Goal: Task Accomplishment & Management: Complete application form

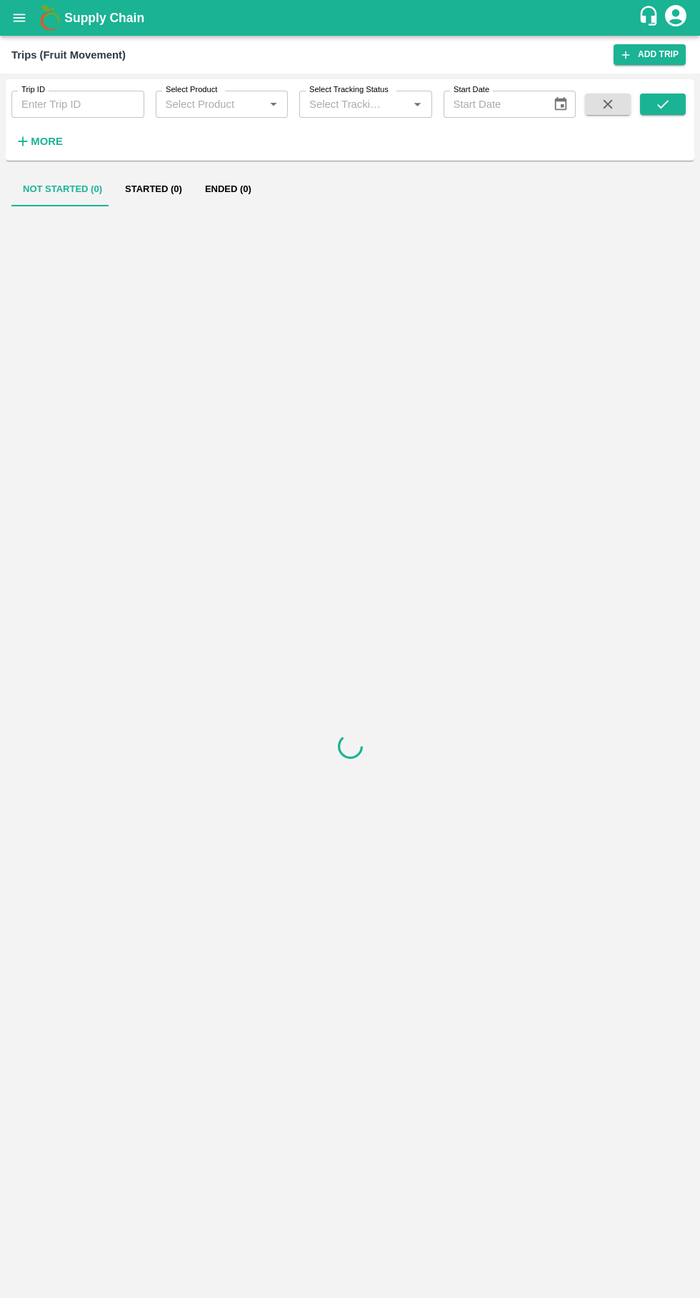
click at [19, 18] on icon "open drawer" at bounding box center [20, 18] width 12 height 8
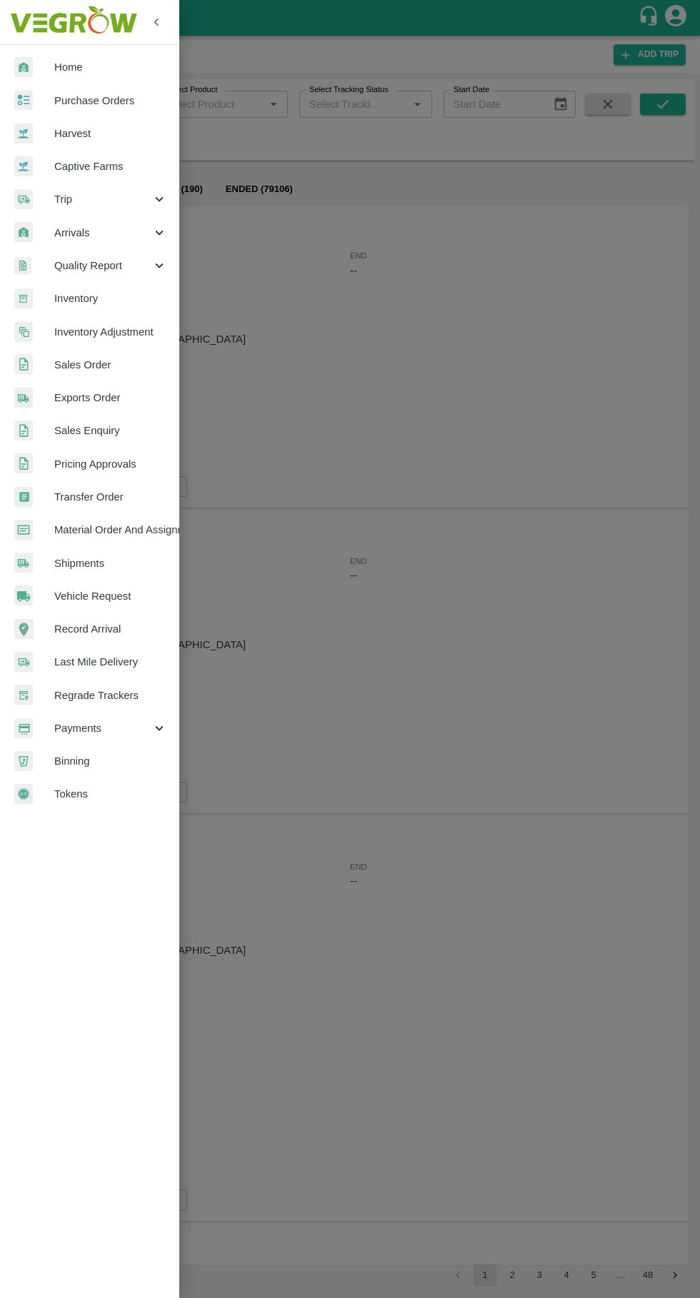
click at [130, 603] on span "Vehicle Request" at bounding box center [110, 596] width 113 height 16
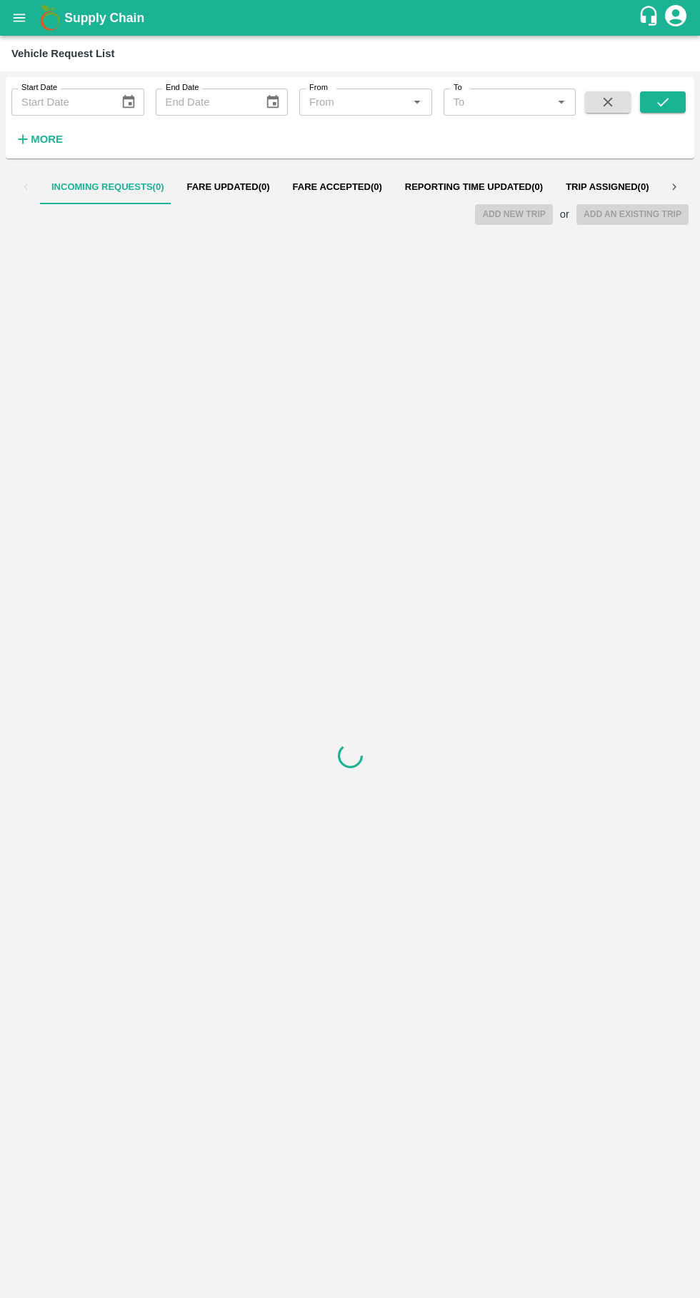
click at [470, 195] on button "Reporting Time Updated ( 0 )" at bounding box center [473, 187] width 161 height 34
click at [453, 184] on span "Reporting Time Updated ( 44 )" at bounding box center [477, 186] width 144 height 11
click at [505, 178] on button "Reporting Time Updated ( 44 )" at bounding box center [476, 187] width 166 height 34
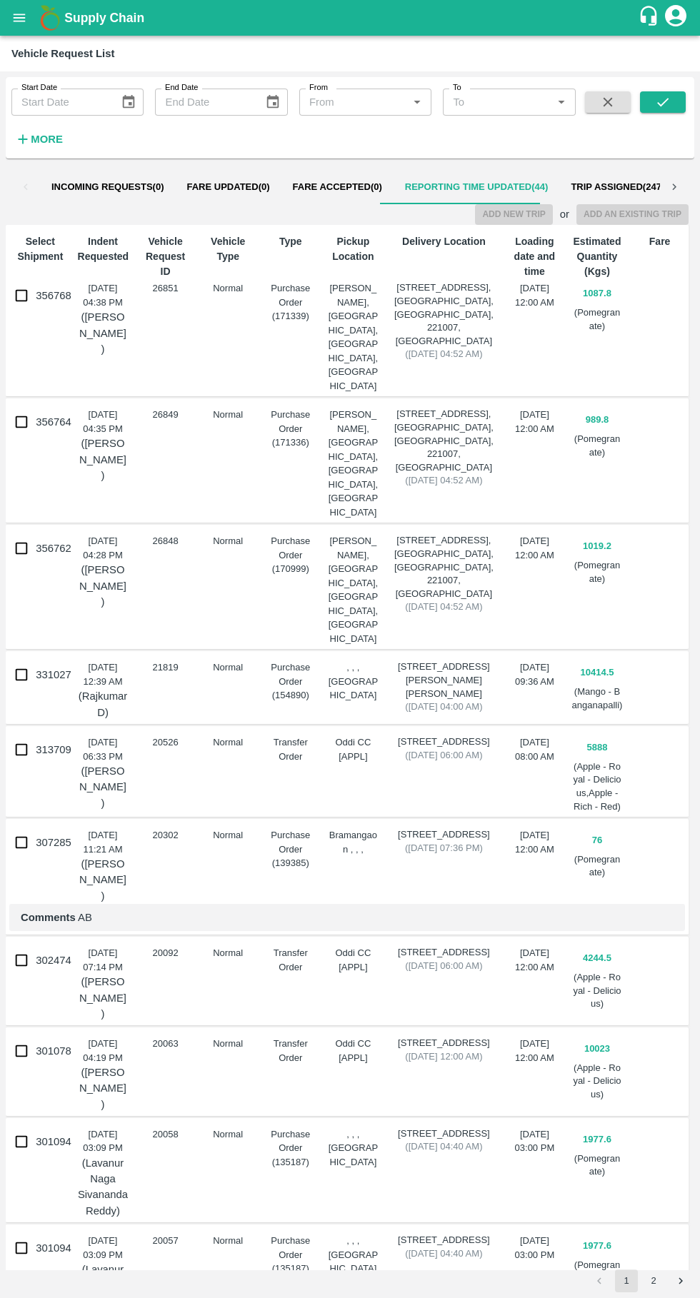
scroll to position [47, 0]
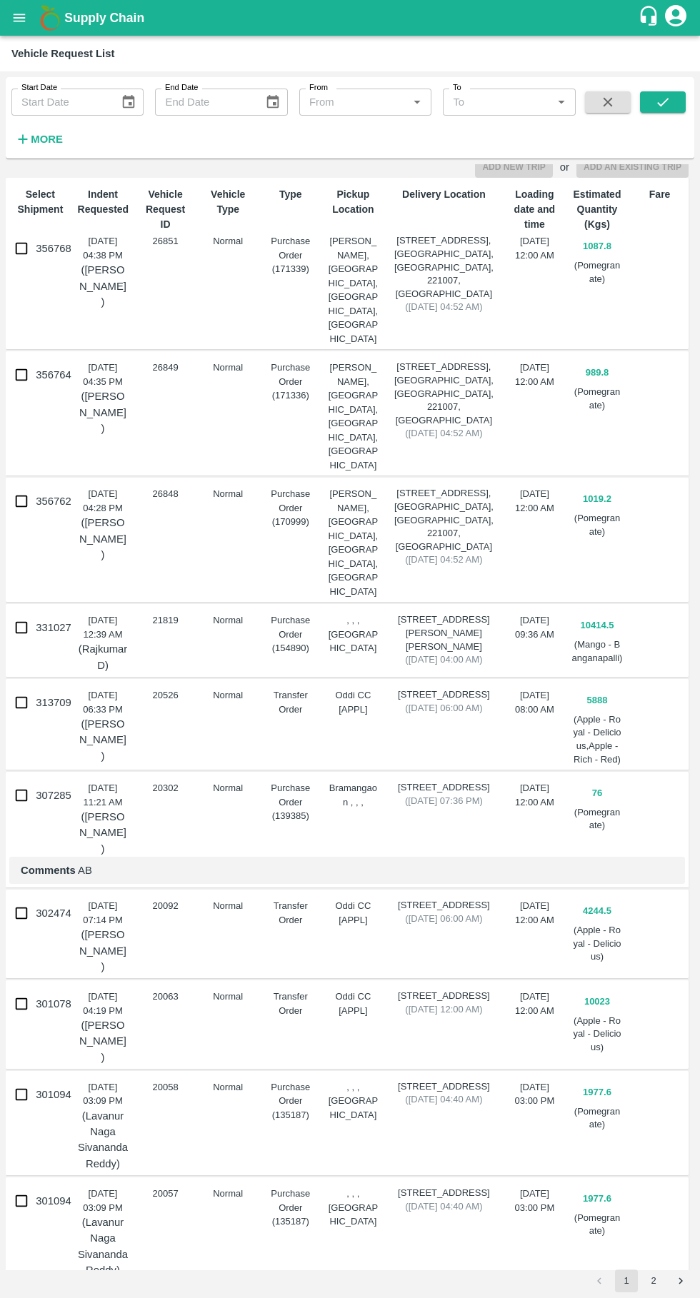
click at [30, 487] on input "356762" at bounding box center [21, 501] width 29 height 29
checkbox input "true"
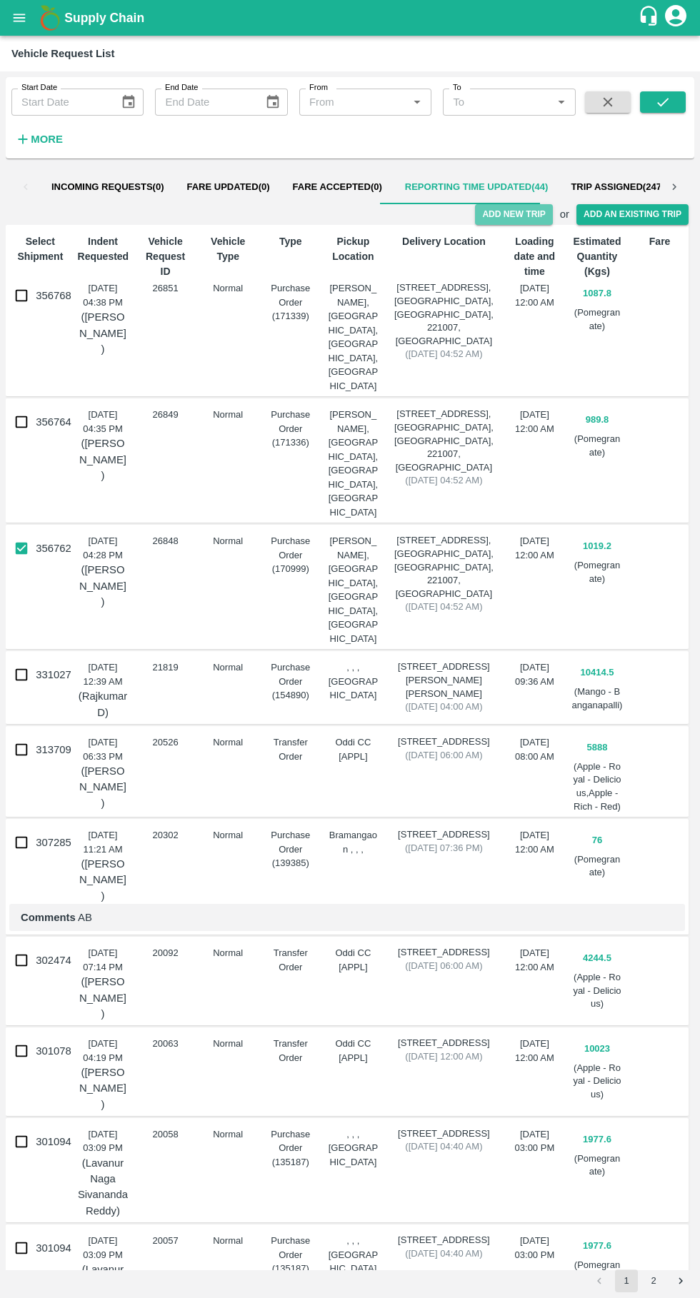
click at [521, 215] on button "Add New Trip" at bounding box center [513, 214] width 77 height 21
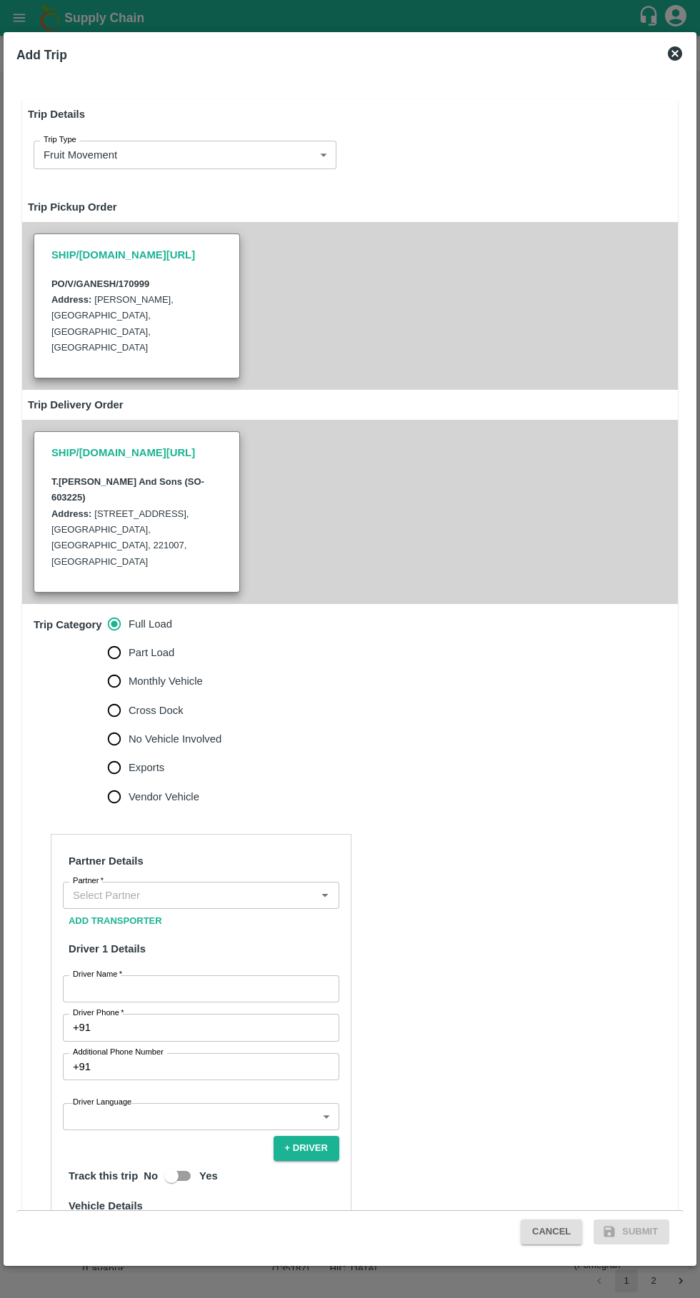
type input "1019.1999999999999"
type input "Normal"
click at [102, 667] on input "Monthly Vehicle" at bounding box center [114, 681] width 29 height 29
radio input "true"
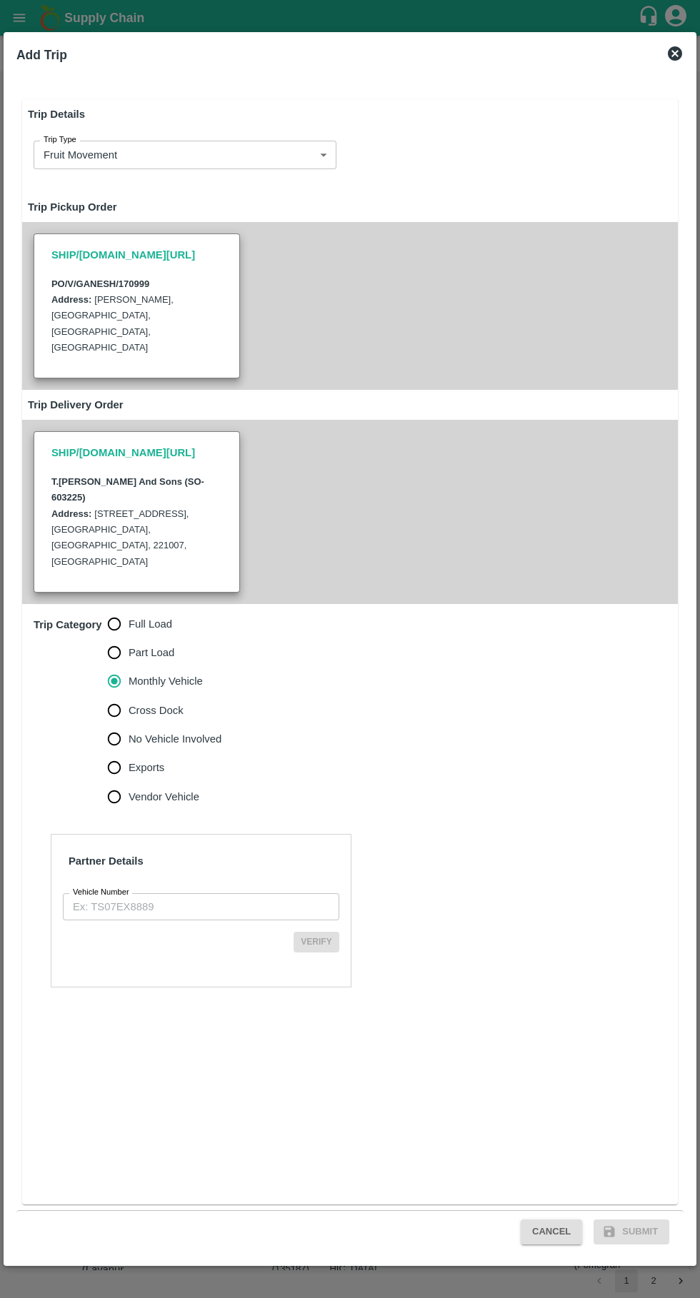
click at [116, 667] on input "Monthly Vehicle" at bounding box center [114, 681] width 29 height 29
click at [116, 638] on input "Part Load" at bounding box center [114, 652] width 29 height 29
radio input "true"
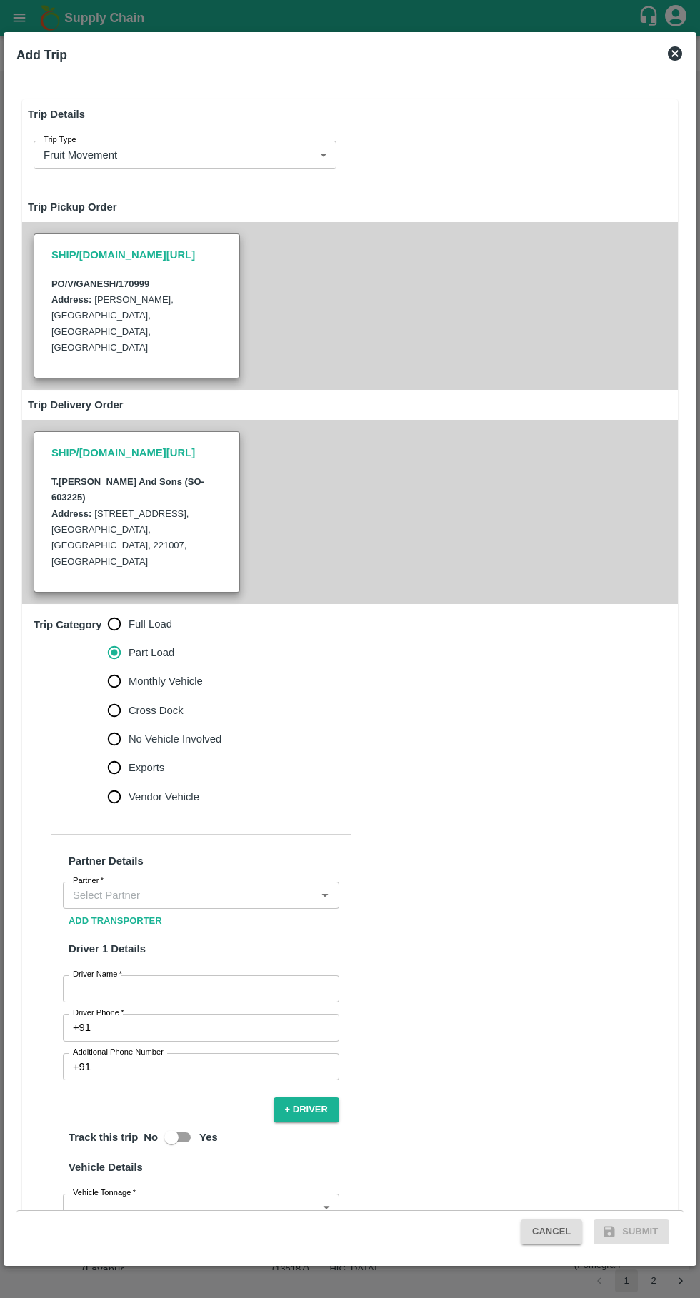
click at [231, 882] on div "Partner" at bounding box center [201, 895] width 276 height 27
click at [243, 886] on input "Partner   *" at bounding box center [189, 895] width 244 height 19
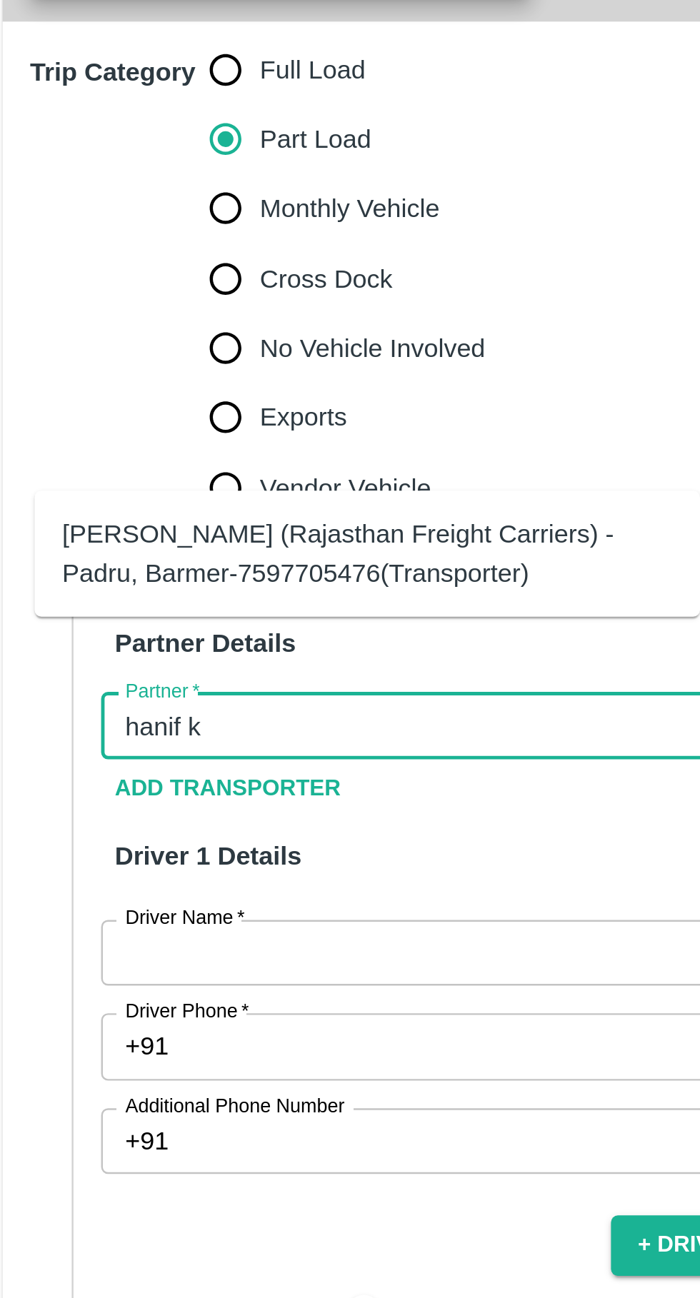
click at [77, 813] on div "[PERSON_NAME] (Rajasthan Freight Carriers) -Padru, Barmer-7597705476(Transporte…" at bounding box center [173, 824] width 252 height 32
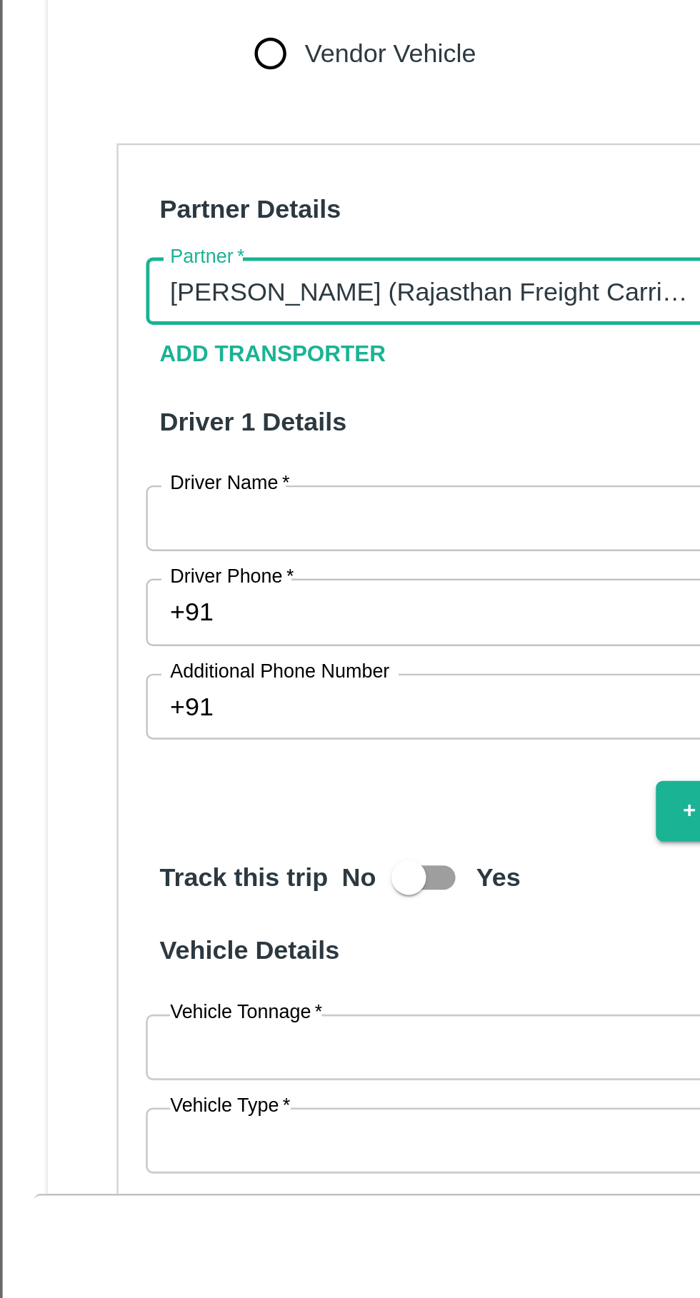
scroll to position [64, 0]
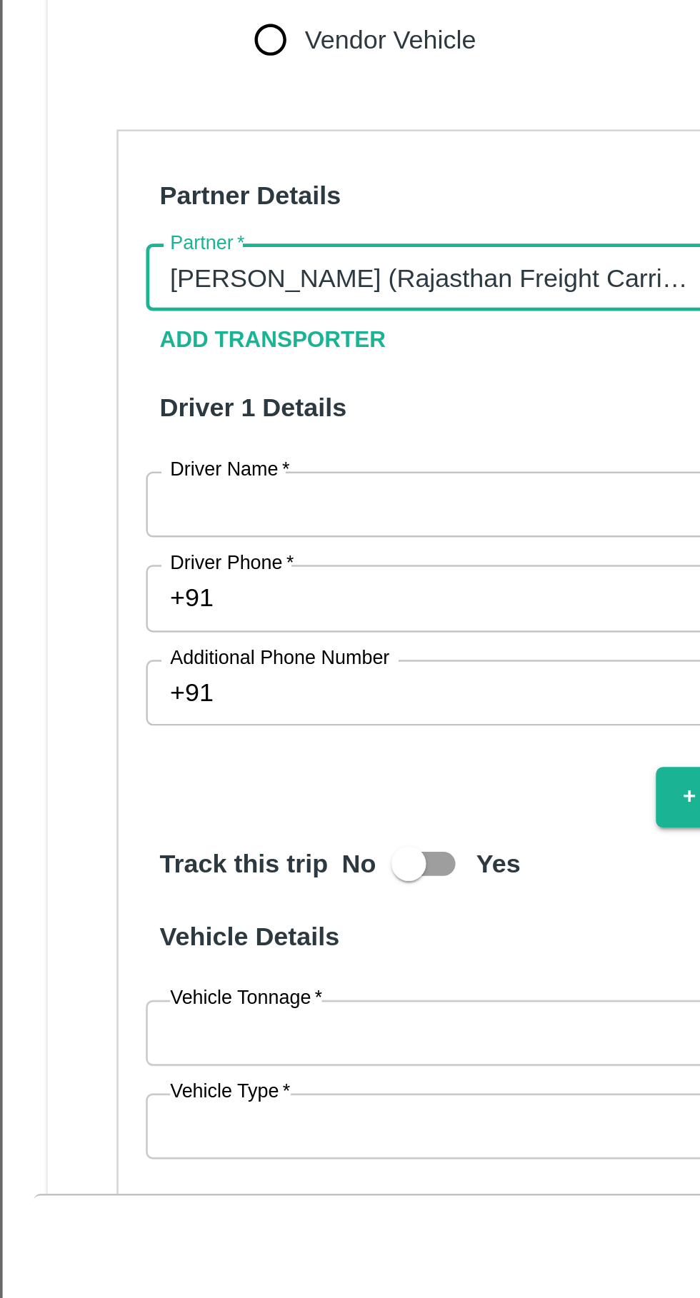
type input "[PERSON_NAME] (Rajasthan Freight Carriers) -Padru, Barmer-7597705476(Transporte…"
click at [107, 912] on input "Driver Name   *" at bounding box center [201, 925] width 276 height 27
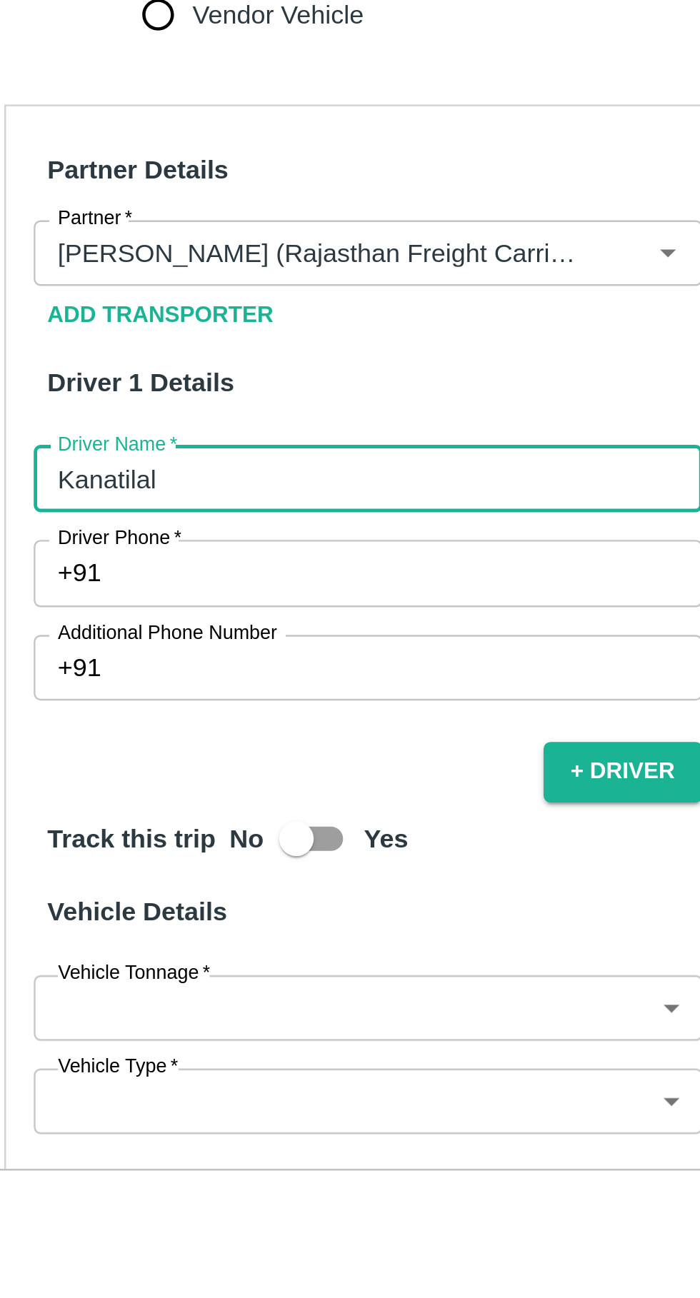
type input "Kanatilal"
click at [106, 951] on input "Driver Phone   *" at bounding box center [217, 964] width 243 height 27
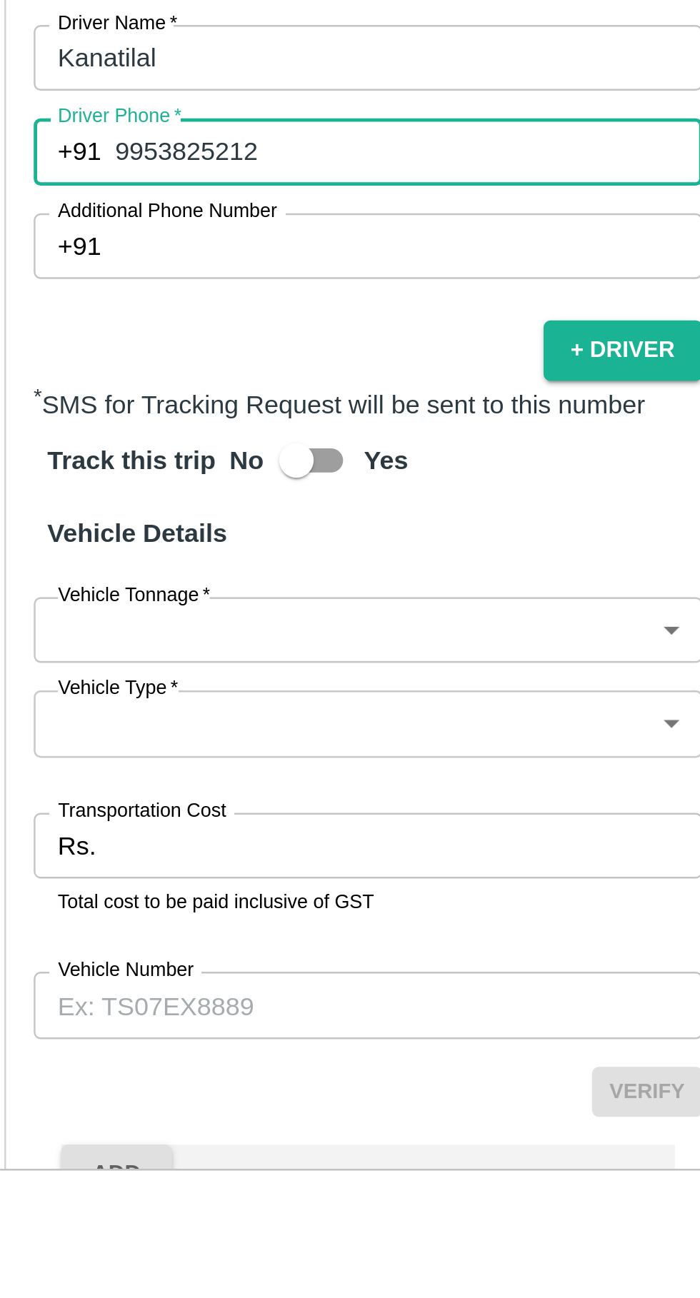
scroll to position [236, 0]
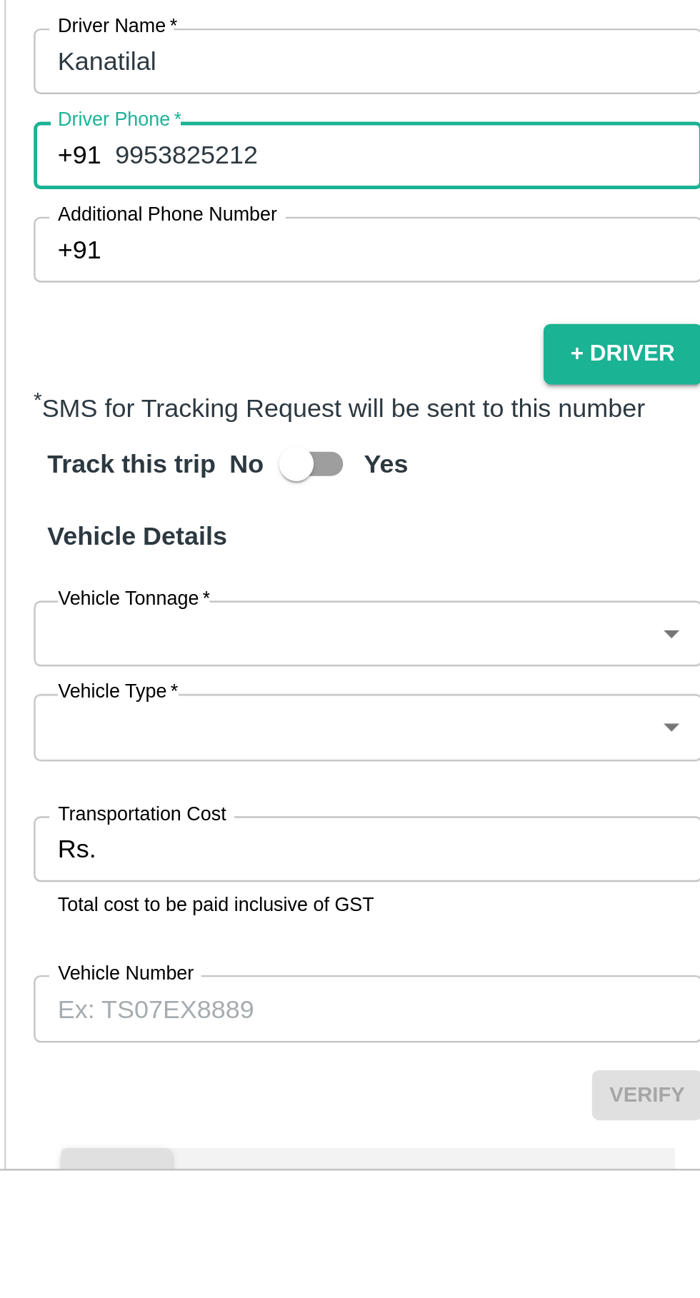
type input "9953825212"
click at [216, 955] on body "Supply Chain Vehicle Request List Start Date Start Date End Date End Date From …" at bounding box center [350, 649] width 700 height 1298
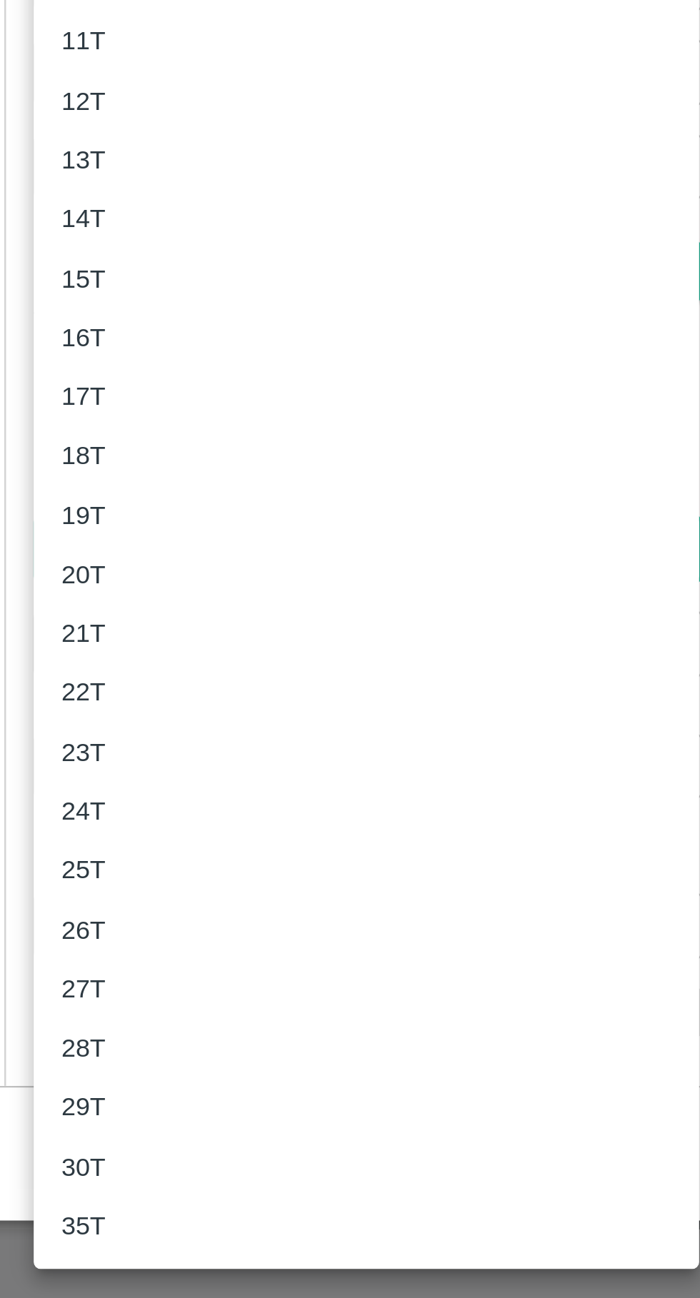
click at [84, 895] on p "16T" at bounding box center [83, 901] width 19 height 16
type input "16000"
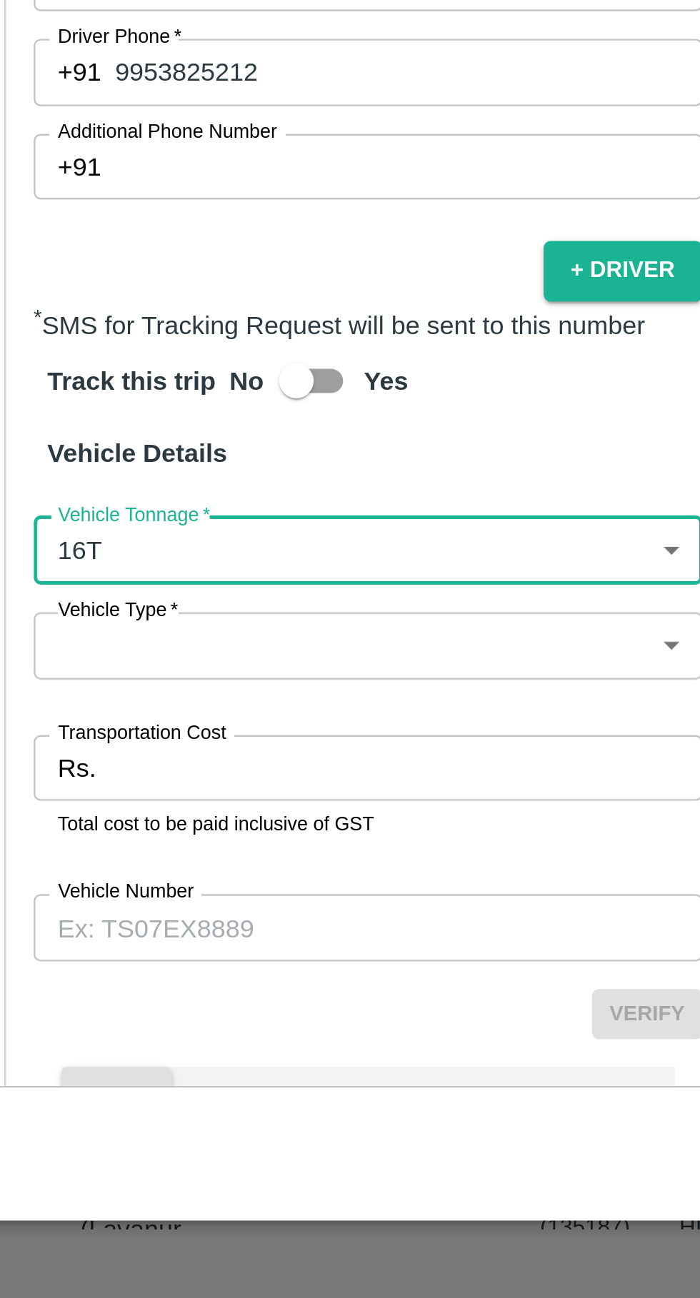
click at [84, 1008] on label "Vehicle Type   *" at bounding box center [98, 1013] width 50 height 11
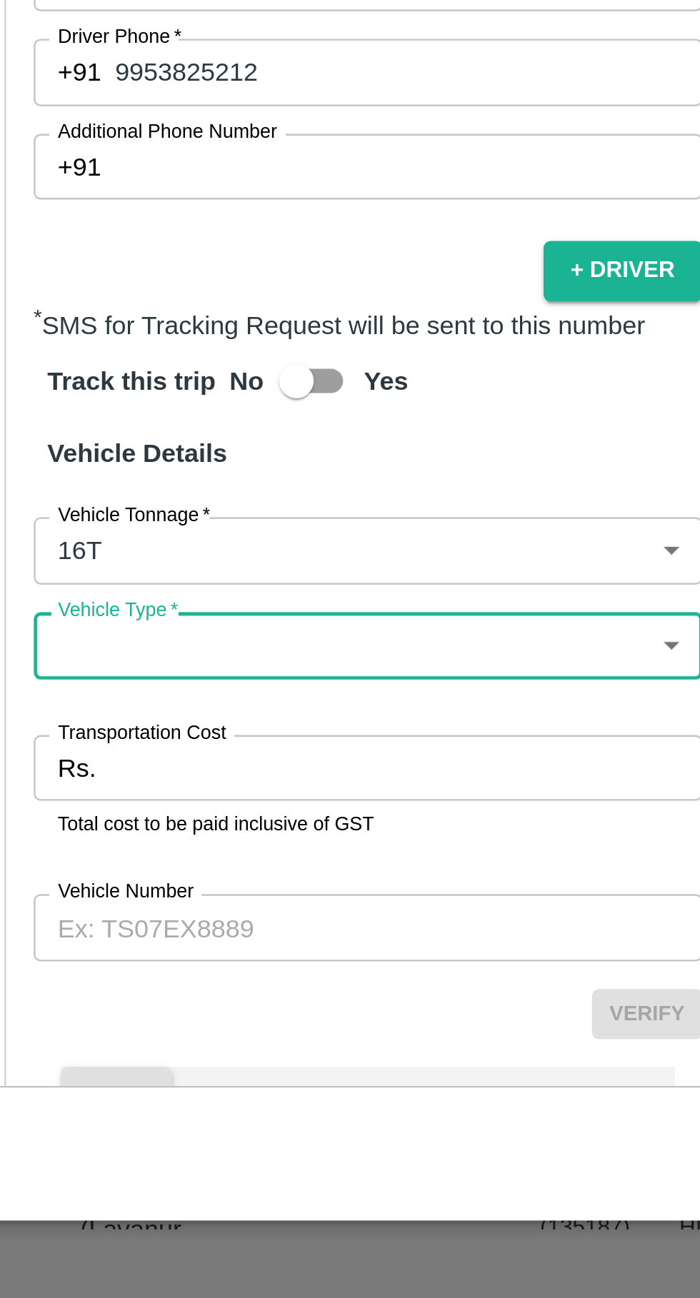
click at [231, 983] on body "Supply Chain Vehicle Request List Start Date Start Date End Date End Date From …" at bounding box center [350, 649] width 700 height 1298
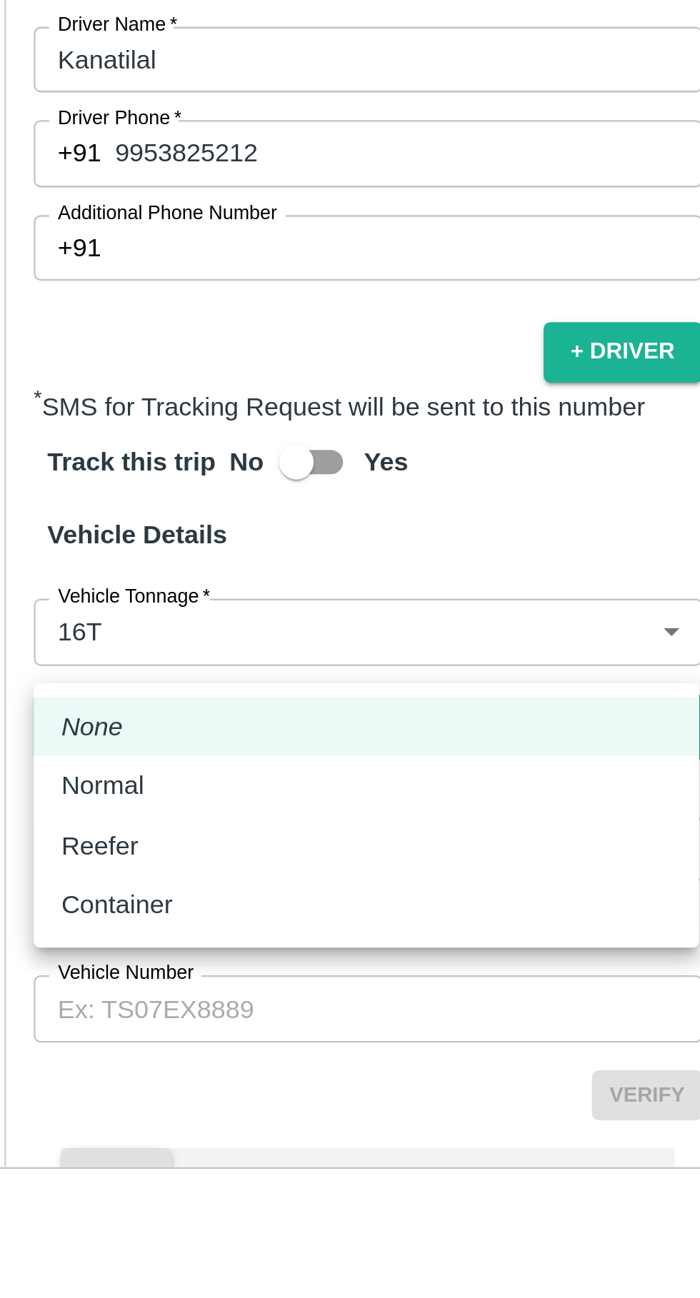
click at [238, 959] on div at bounding box center [350, 649] width 700 height 1298
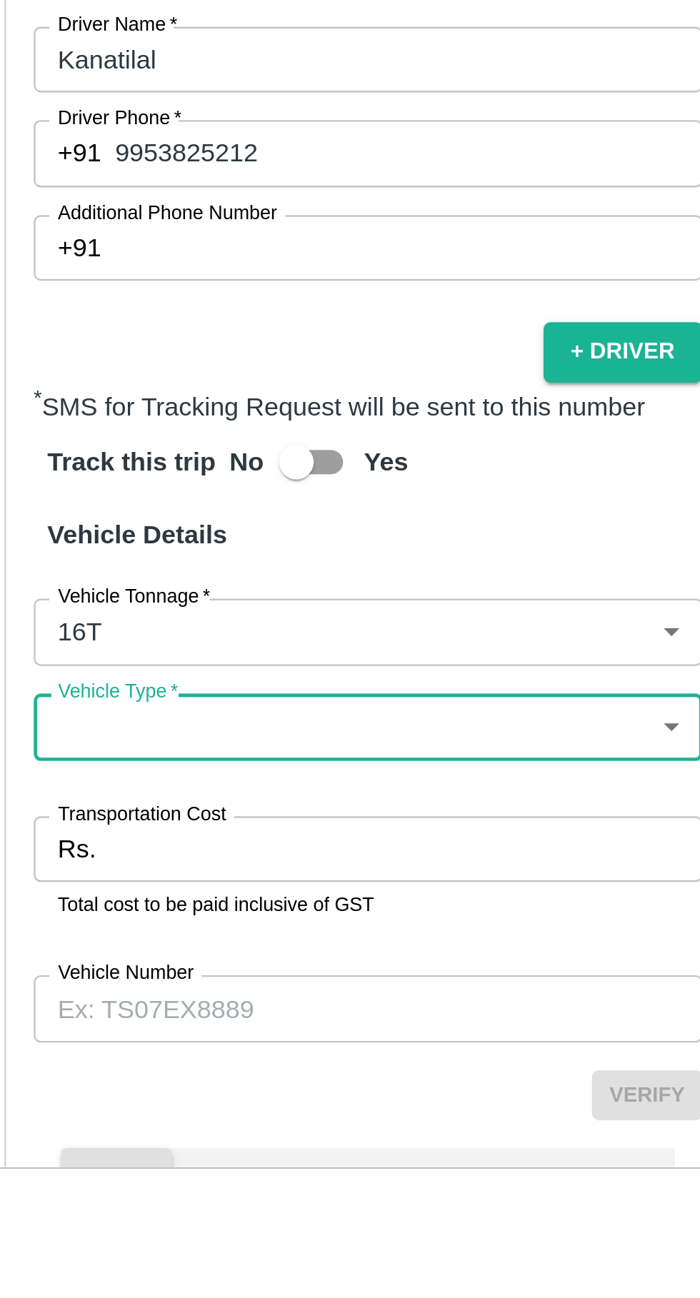
click at [216, 988] on body "Supply Chain Vehicle Request List Start Date Start Date End Date End Date From …" at bounding box center [350, 649] width 700 height 1298
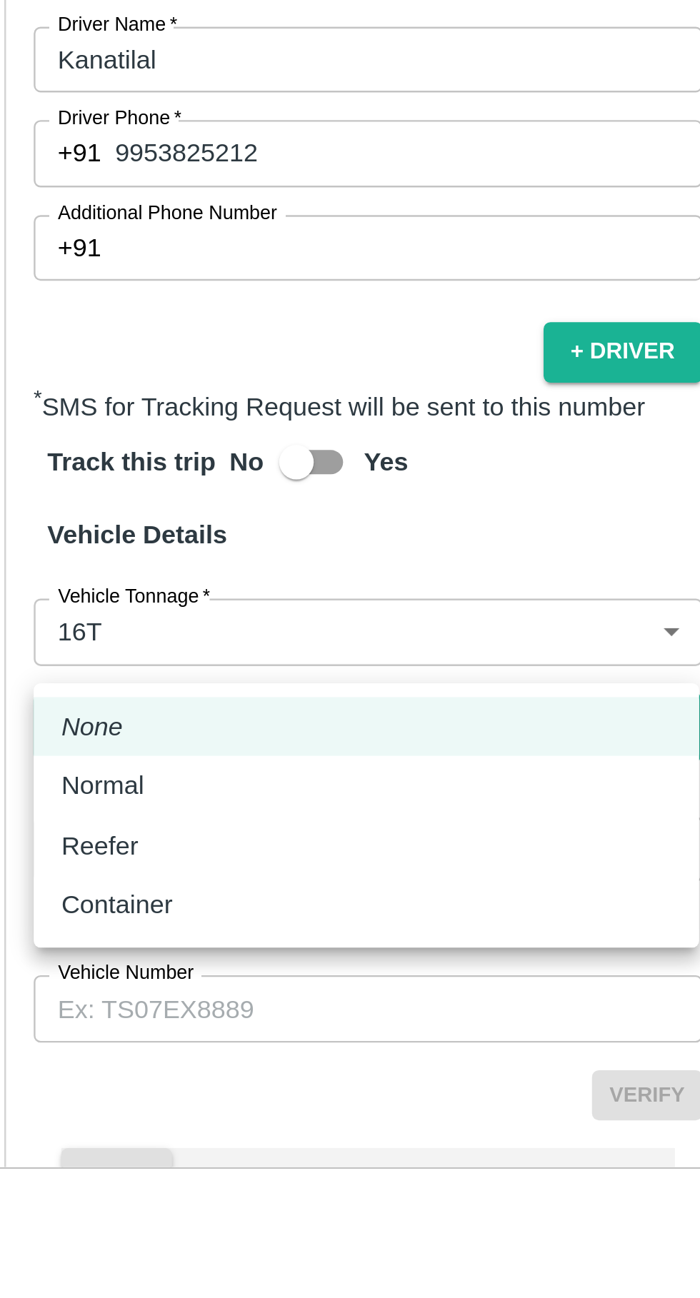
click at [152, 1051] on div "Normal" at bounding box center [200, 1053] width 252 height 16
type input "Normal"
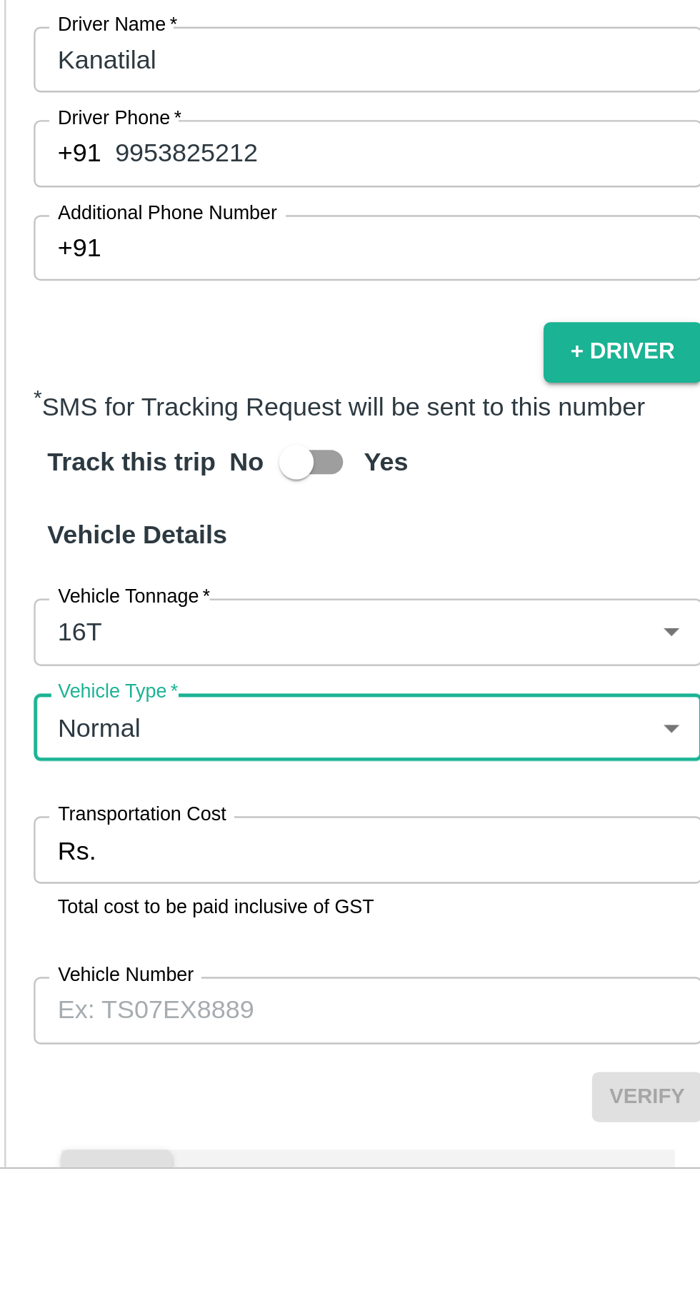
click at [179, 1066] on input "Transportation Cost" at bounding box center [216, 1079] width 245 height 27
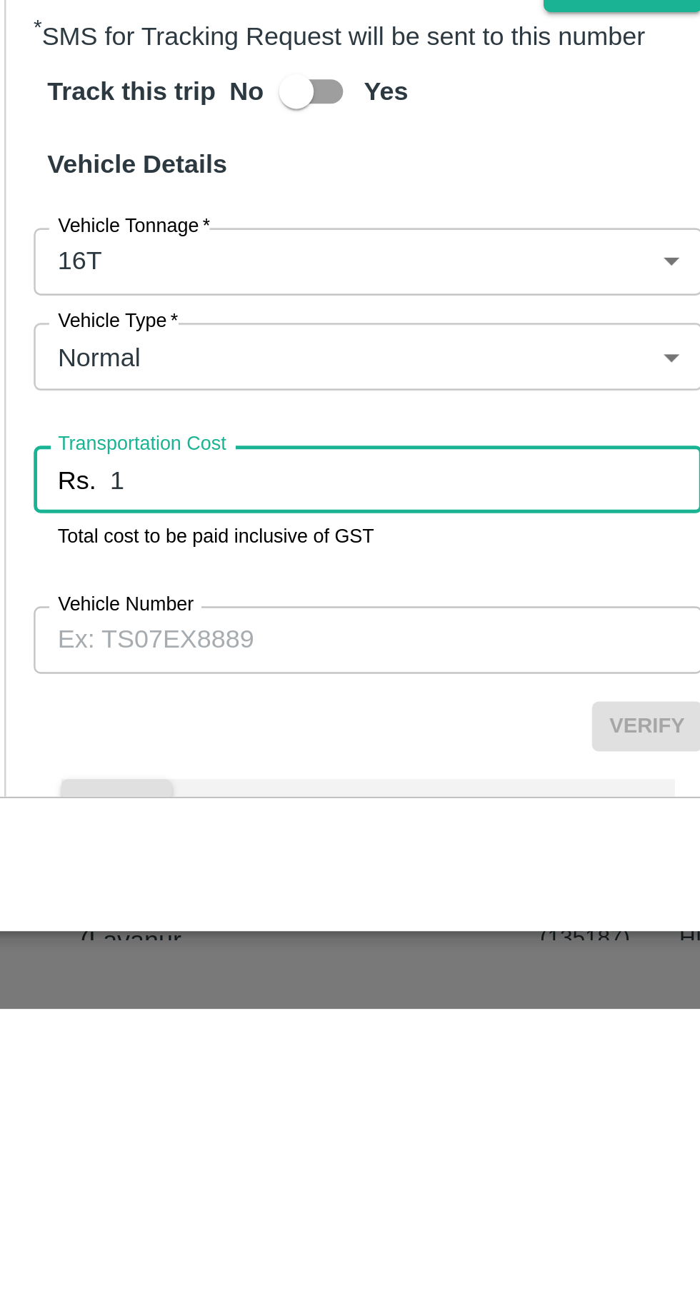
type input "1"
click at [108, 1132] on input "Vehicle Number" at bounding box center [201, 1145] width 276 height 27
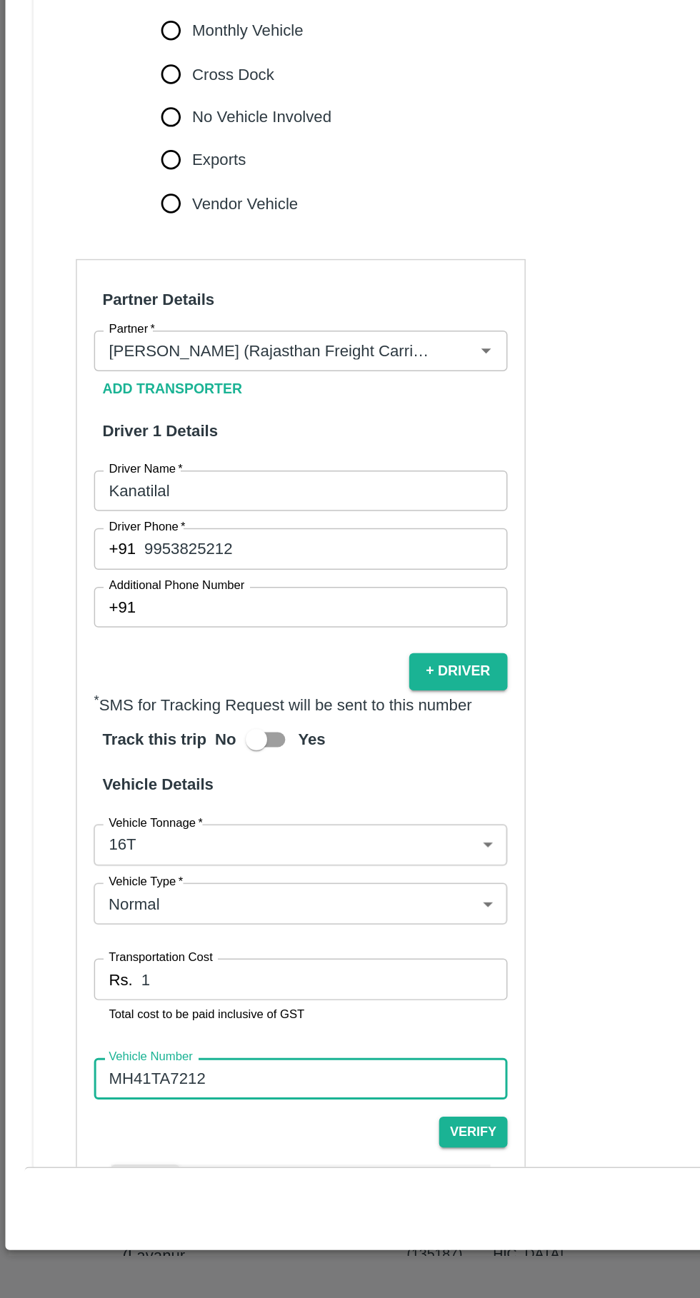
scroll to position [0, 0]
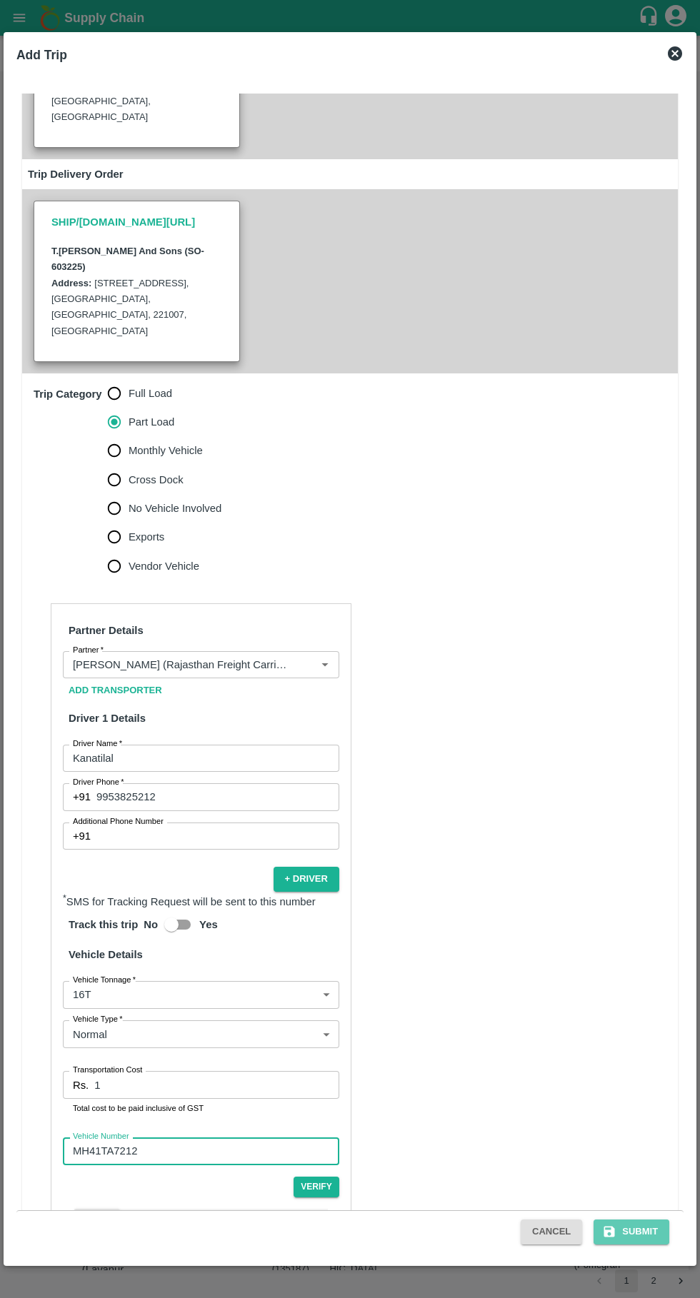
type input "MH41TA7212"
click at [640, 1232] on button "Submit" at bounding box center [631, 1232] width 76 height 25
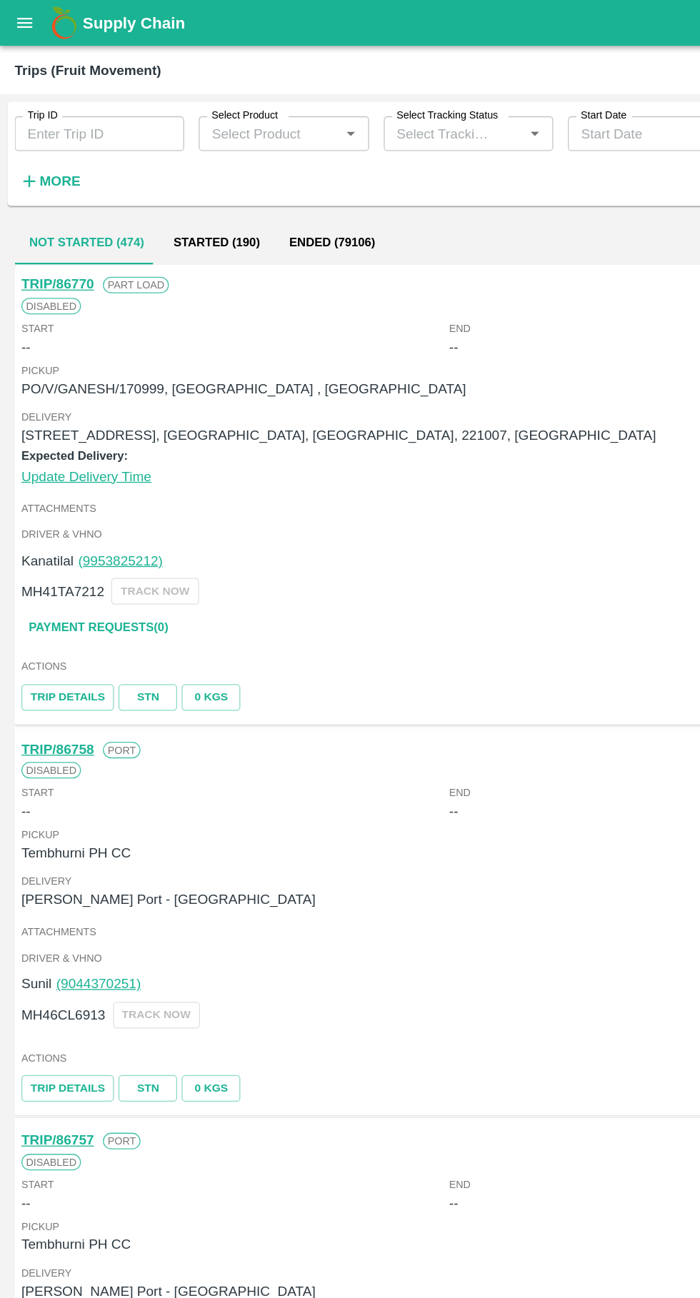
click at [17, 18] on icon "open drawer" at bounding box center [20, 18] width 12 height 8
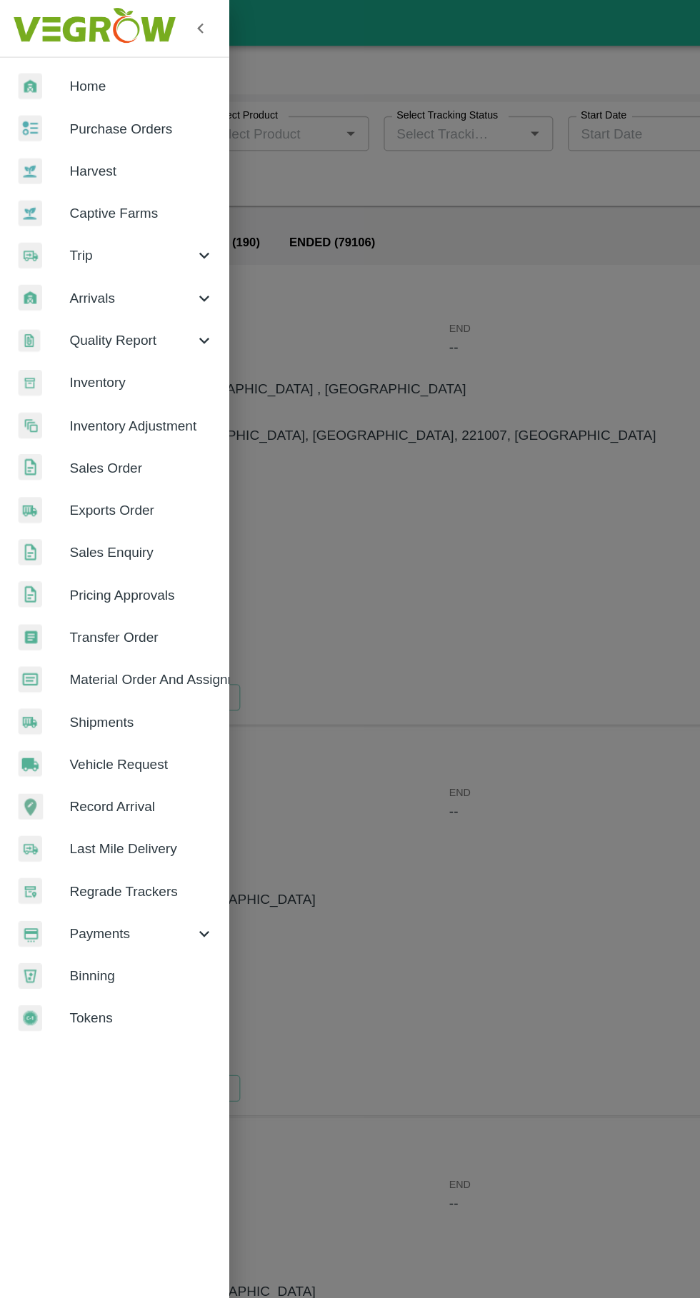
click at [67, 595] on span "Vehicle Request" at bounding box center [110, 596] width 113 height 16
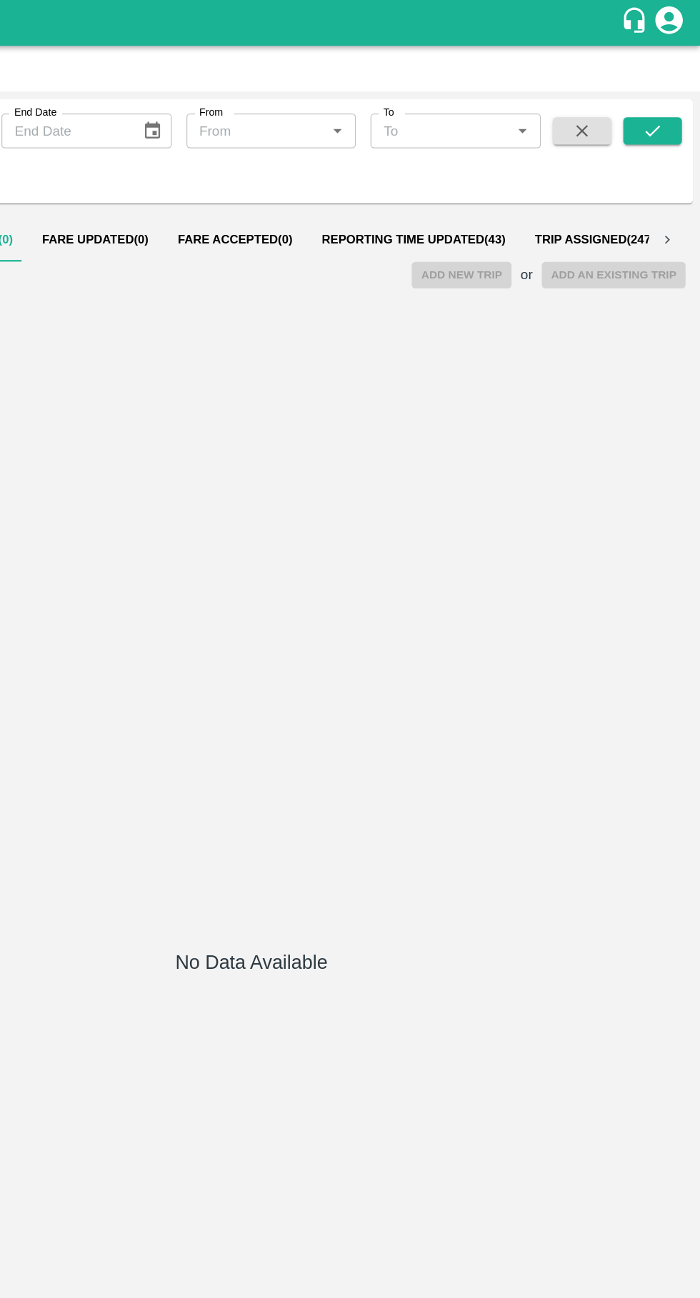
click at [448, 187] on span "Reporting Time Updated ( 43 )" at bounding box center [477, 186] width 144 height 11
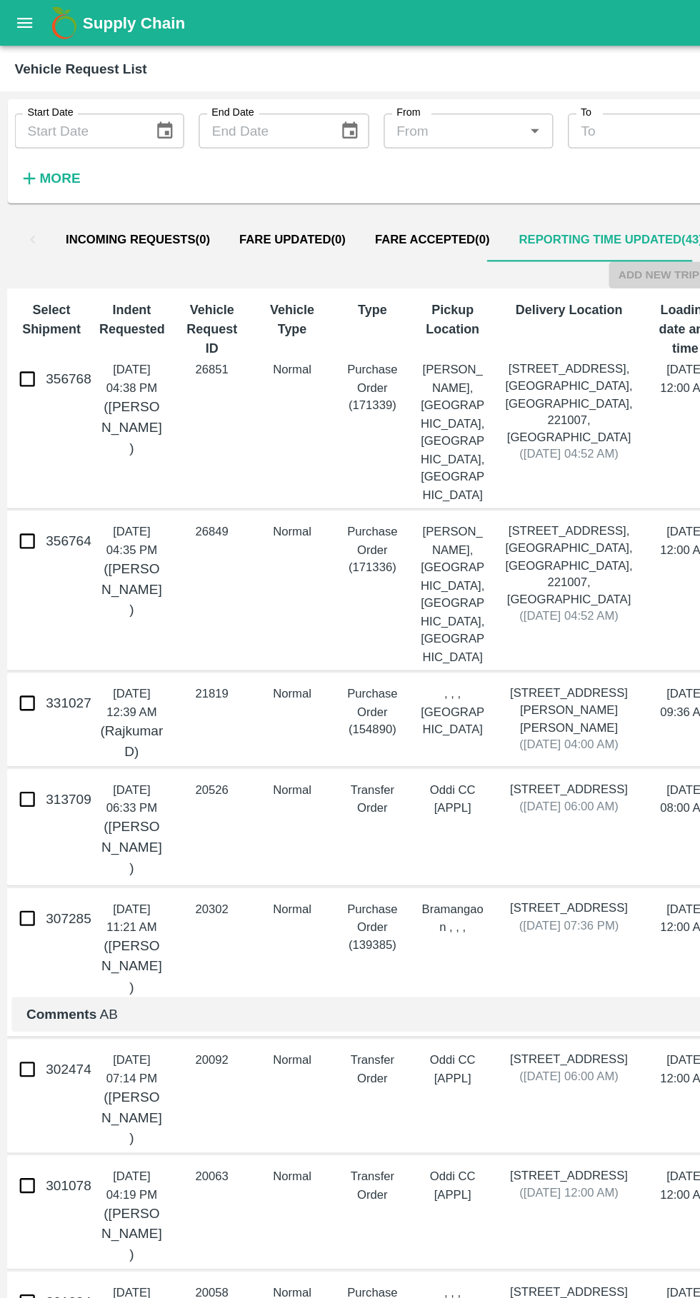
click at [35, 408] on input "356764" at bounding box center [21, 422] width 29 height 29
checkbox input "true"
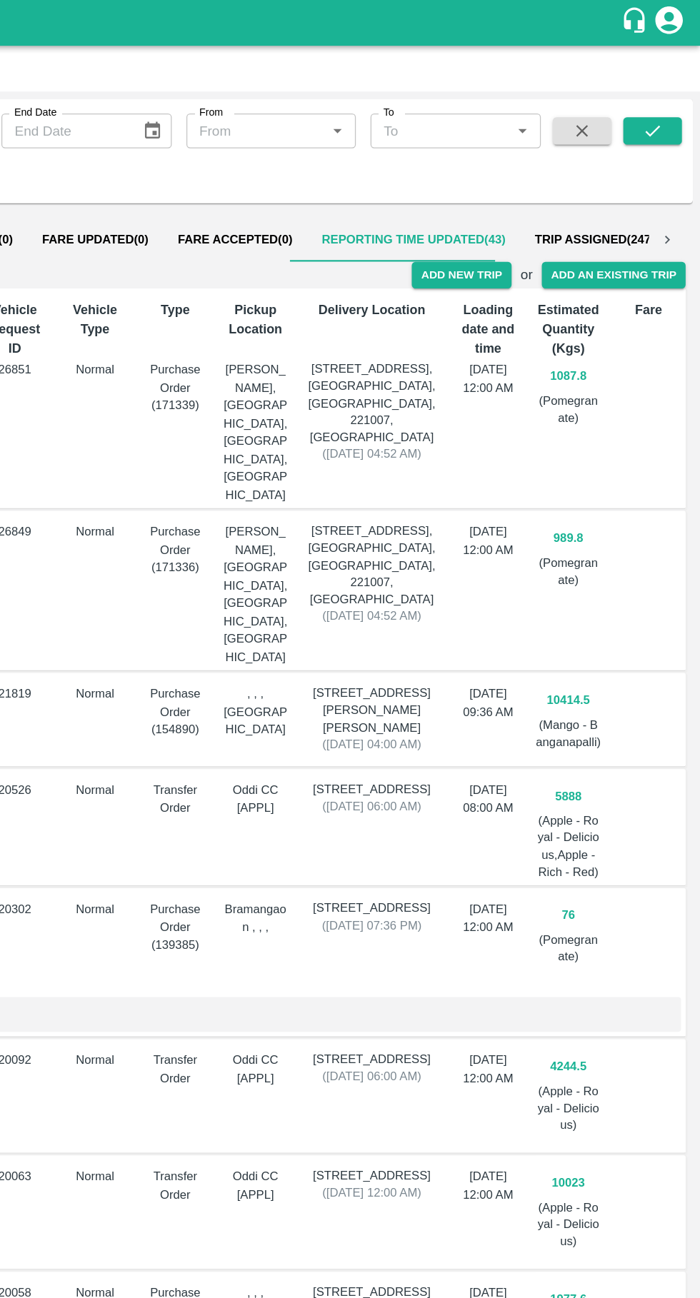
click at [512, 215] on button "Add New Trip" at bounding box center [513, 214] width 77 height 21
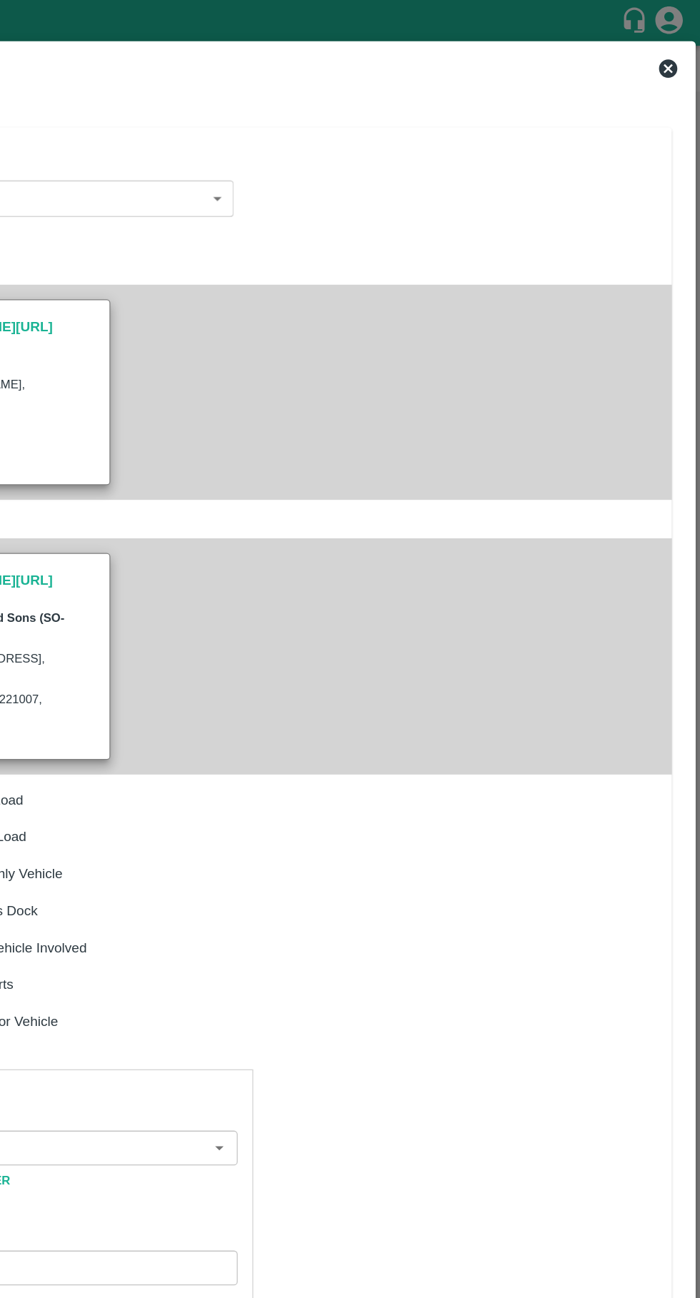
type input "989.8"
type input "Normal"
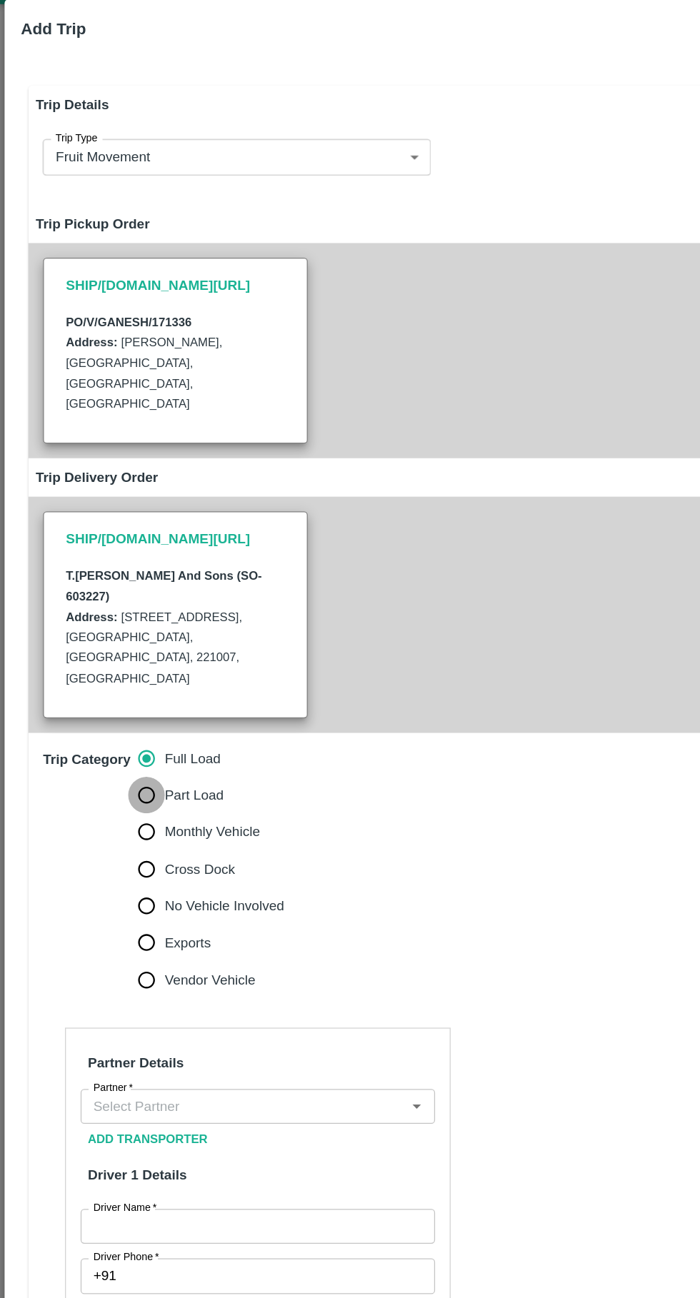
click at [114, 638] on input "Part Load" at bounding box center [114, 652] width 29 height 29
radio input "true"
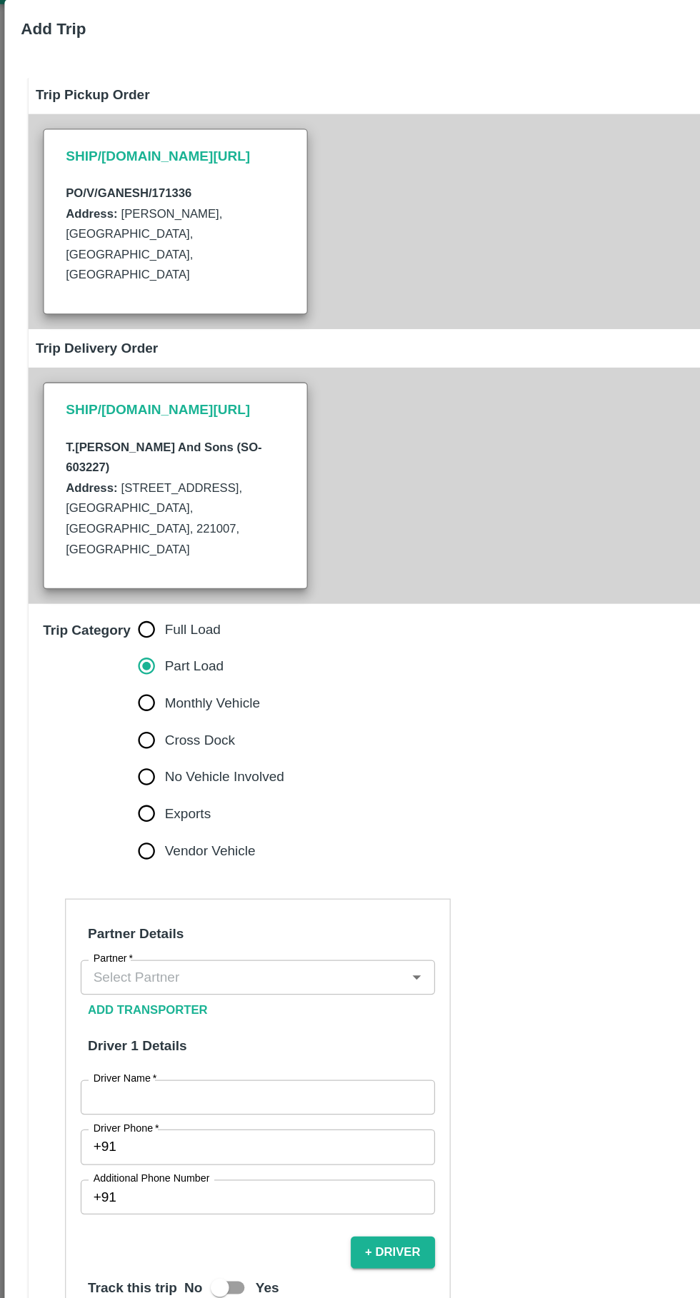
scroll to position [100, 0]
click at [235, 786] on input "Partner   *" at bounding box center [189, 795] width 244 height 19
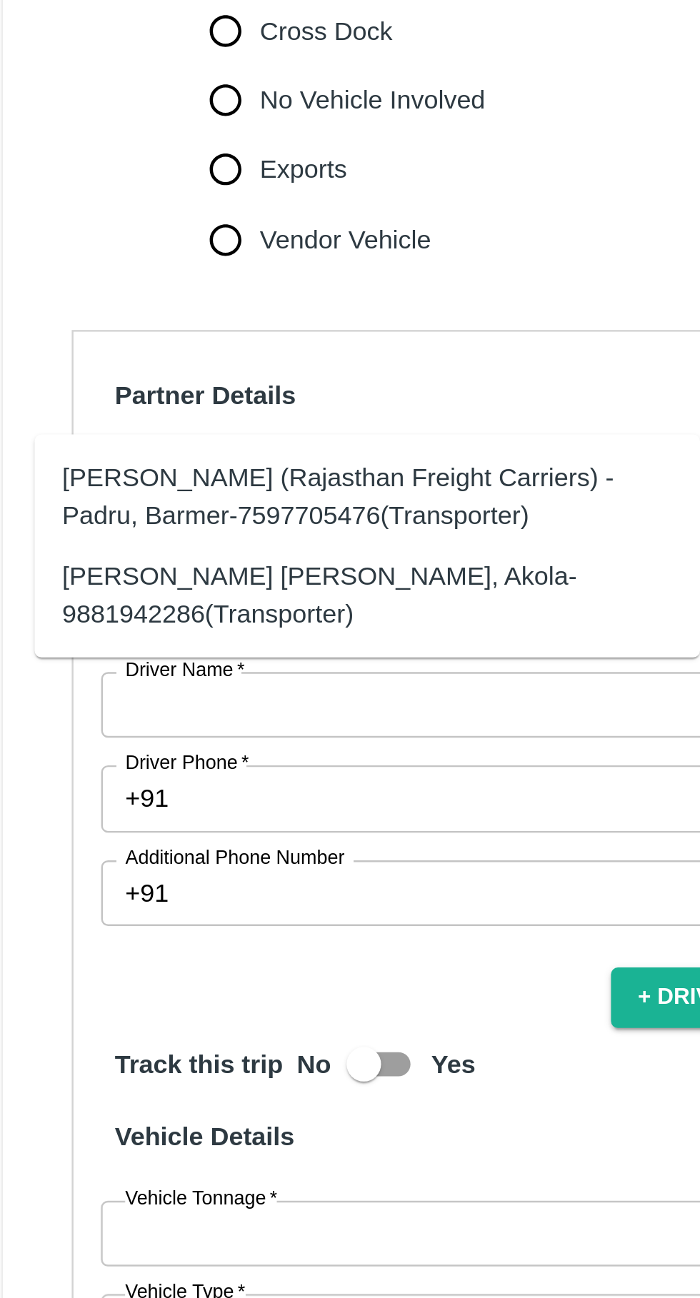
click at [185, 803] on div "[PERSON_NAME] (Rajasthan Freight Carriers) -Padru, Barmer-7597705476(Transporte…" at bounding box center [173, 804] width 252 height 32
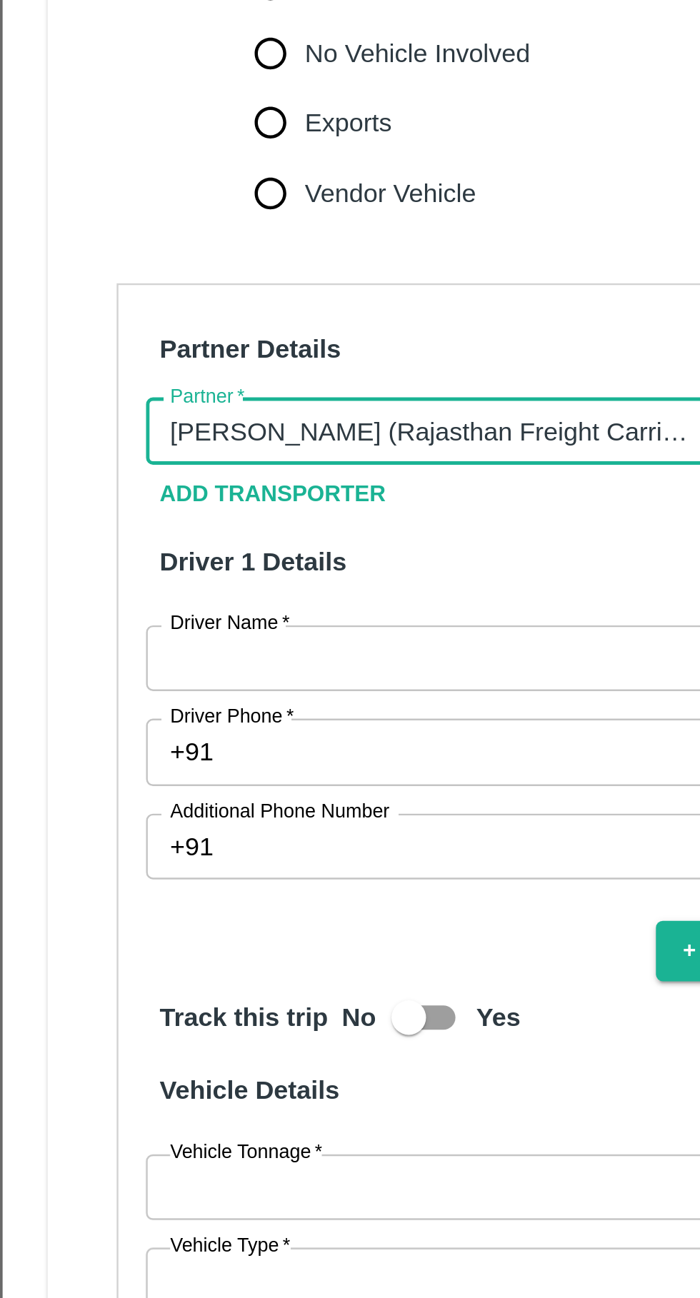
type input "[PERSON_NAME] (Rajasthan Freight Carriers) -Padru, Barmer-7597705476(Transporte…"
click at [128, 876] on input "Driver Name   *" at bounding box center [201, 889] width 276 height 27
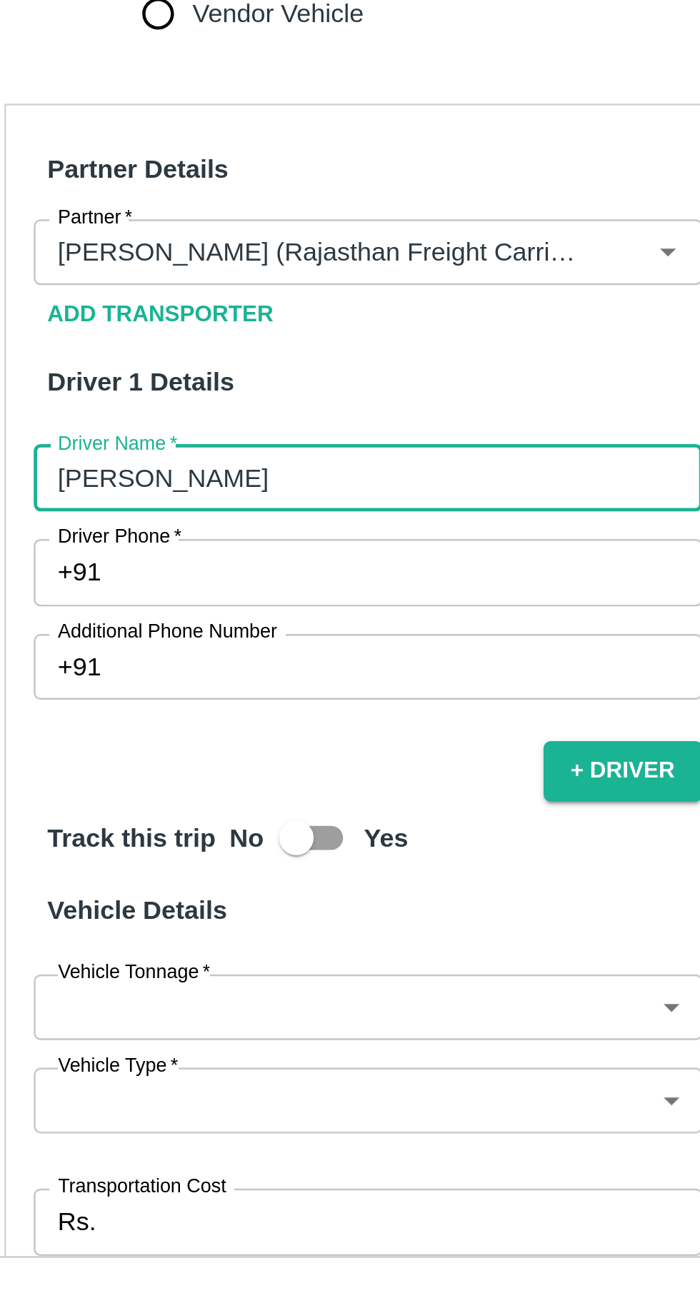
type input "[PERSON_NAME]"
click at [173, 914] on input "Driver Phone   *" at bounding box center [217, 927] width 243 height 27
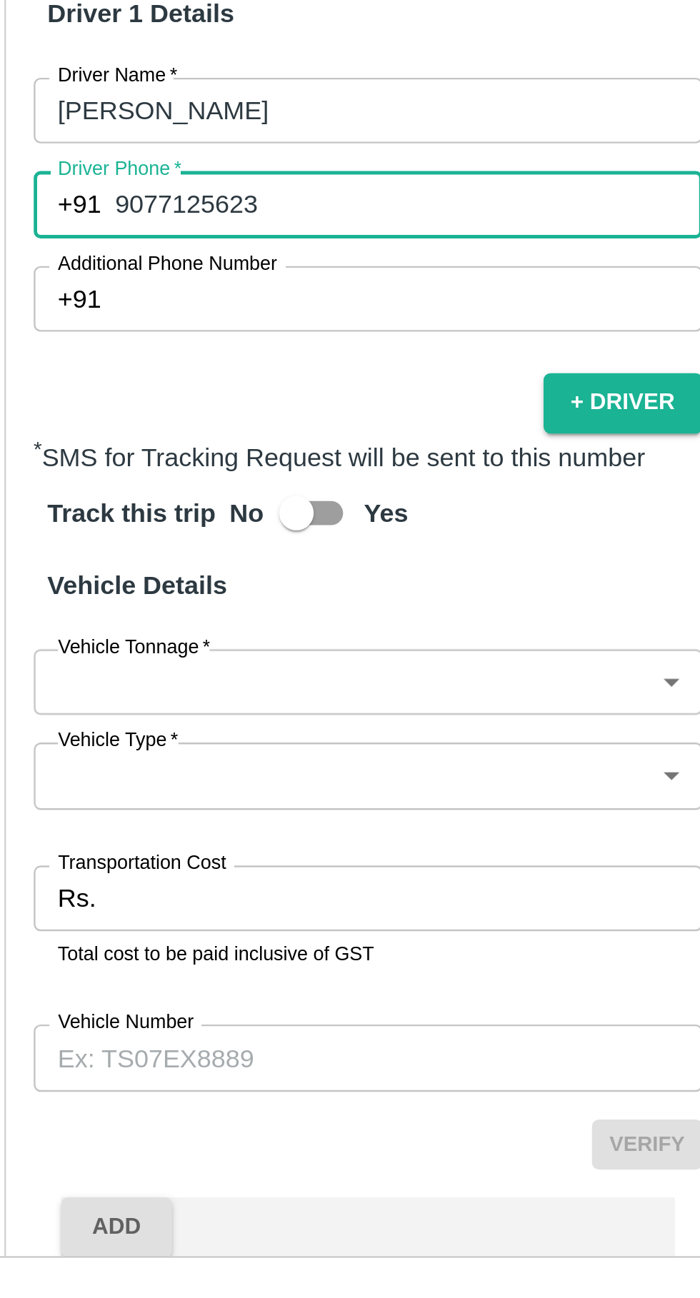
scroll to position [261, 0]
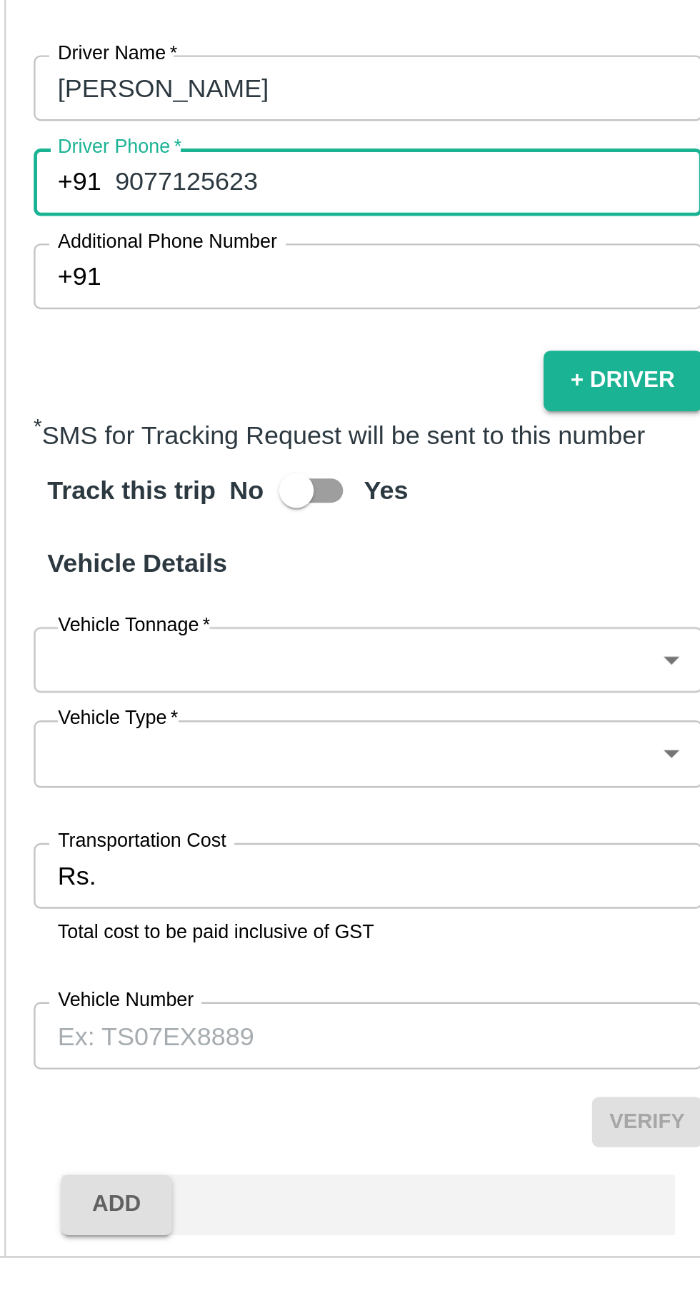
type input "9077125623"
click at [109, 928] on body "Supply Chain Vehicle Request List Start Date Start Date End Date End Date From …" at bounding box center [350, 649] width 700 height 1298
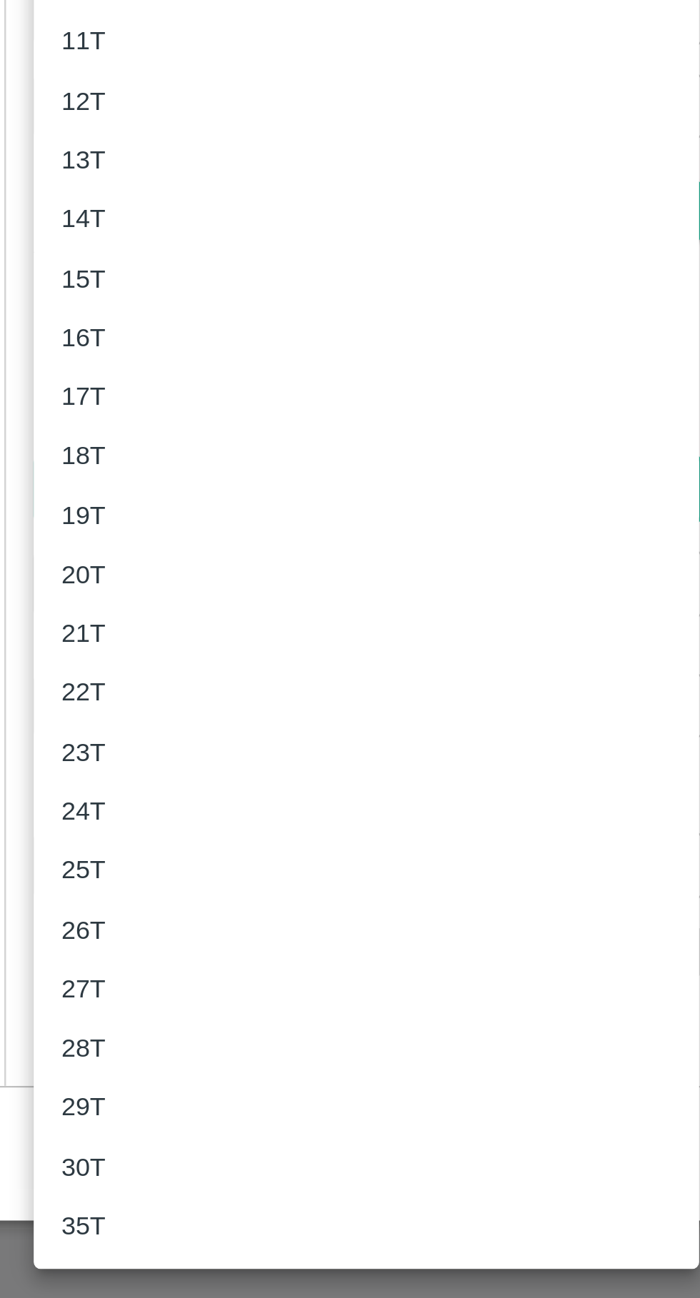
click at [89, 892] on li "16T" at bounding box center [200, 901] width 275 height 24
type input "16000"
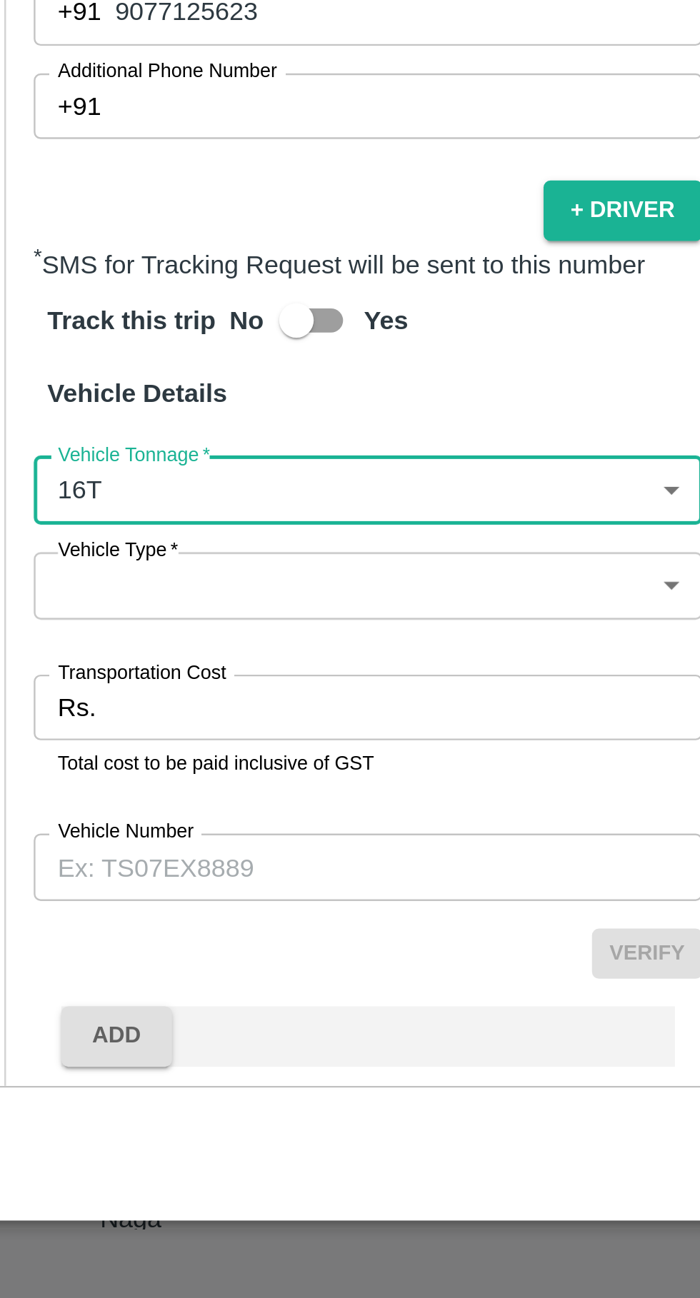
click at [120, 1041] on input "Transportation Cost" at bounding box center [216, 1054] width 245 height 27
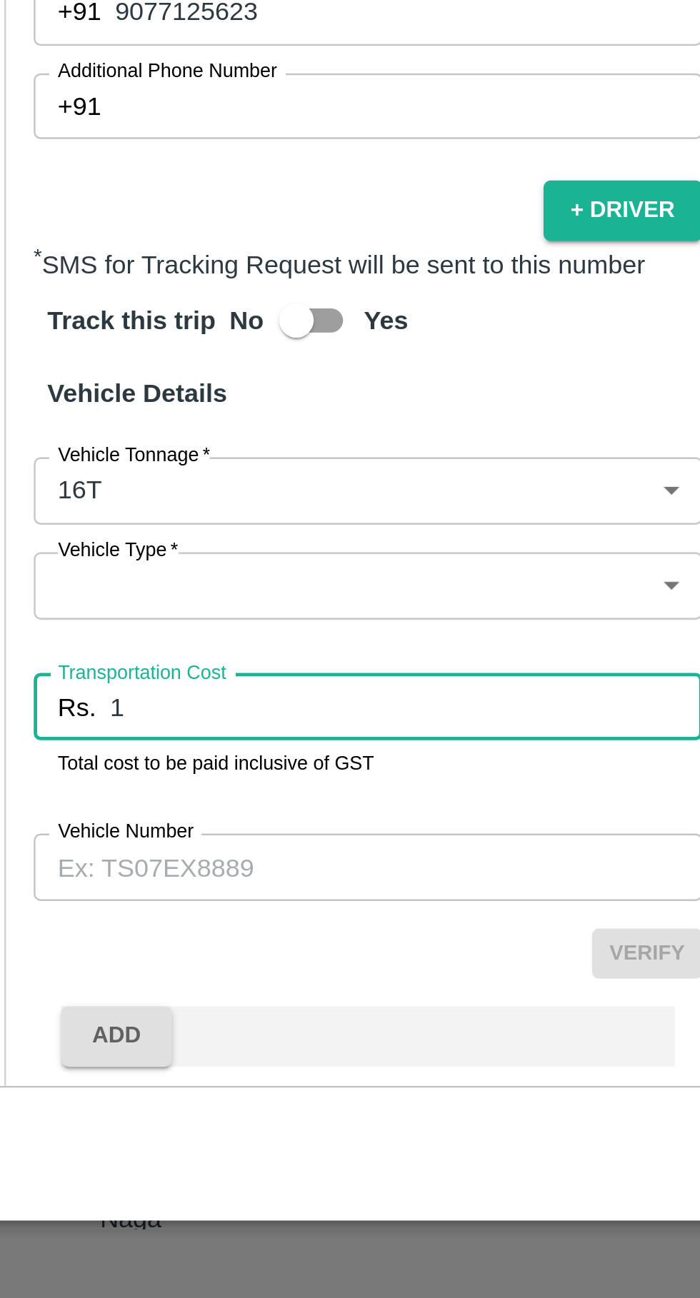
type input "1"
click at [105, 983] on label "Vehicle Type   *" at bounding box center [98, 988] width 50 height 11
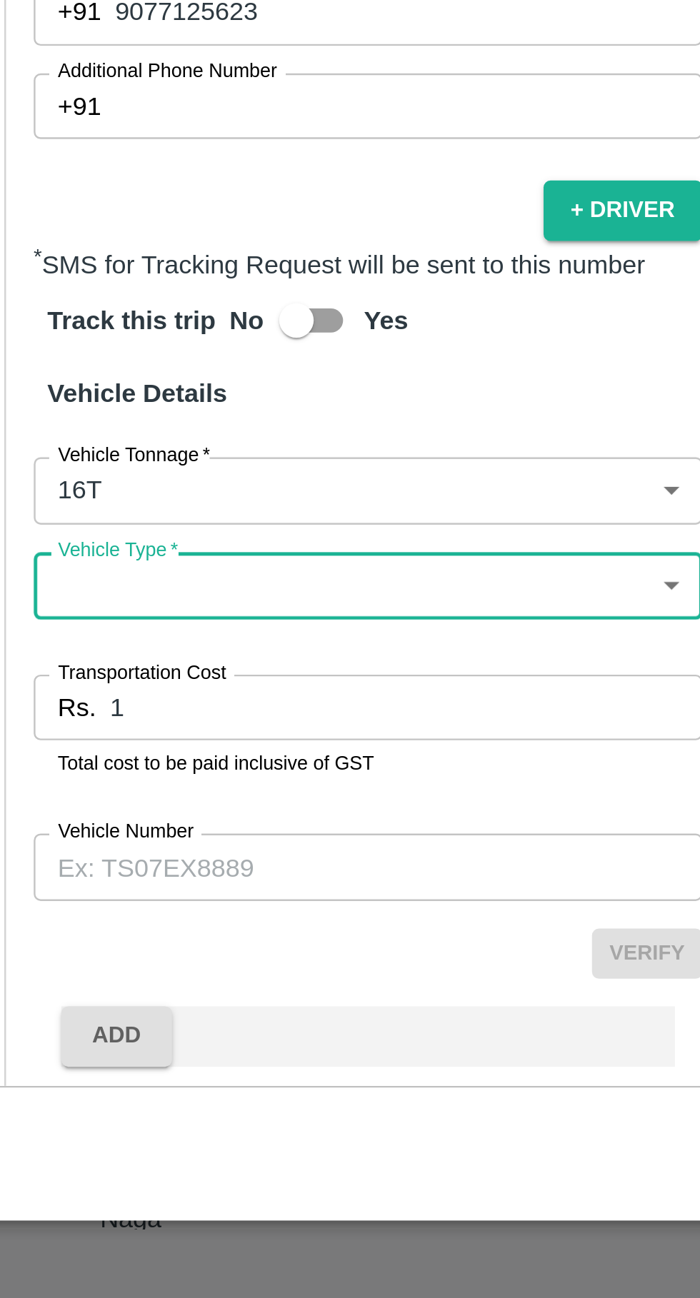
click at [114, 983] on label "Vehicle Type   *" at bounding box center [98, 988] width 50 height 11
click at [125, 975] on body "Supply Chain Vehicle Request List Start Date Start Date End Date End Date From …" at bounding box center [350, 649] width 700 height 1298
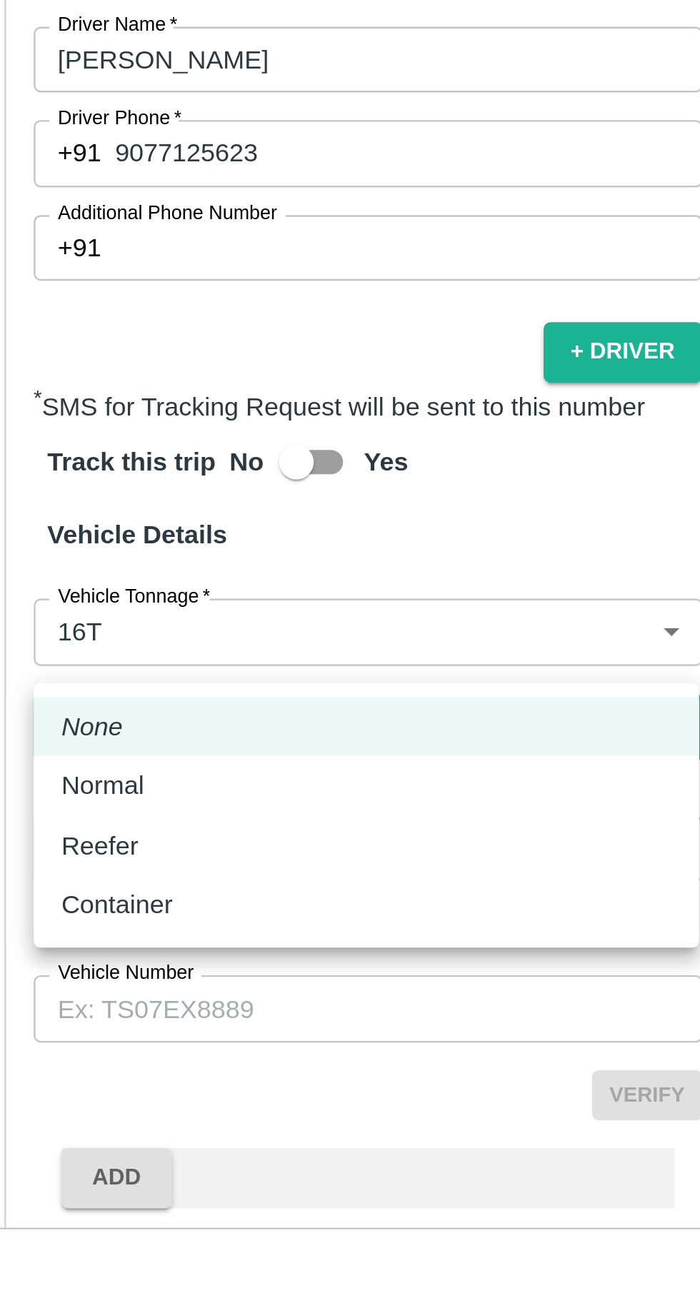
click at [134, 1021] on div "Normal" at bounding box center [200, 1028] width 252 height 16
type input "Normal"
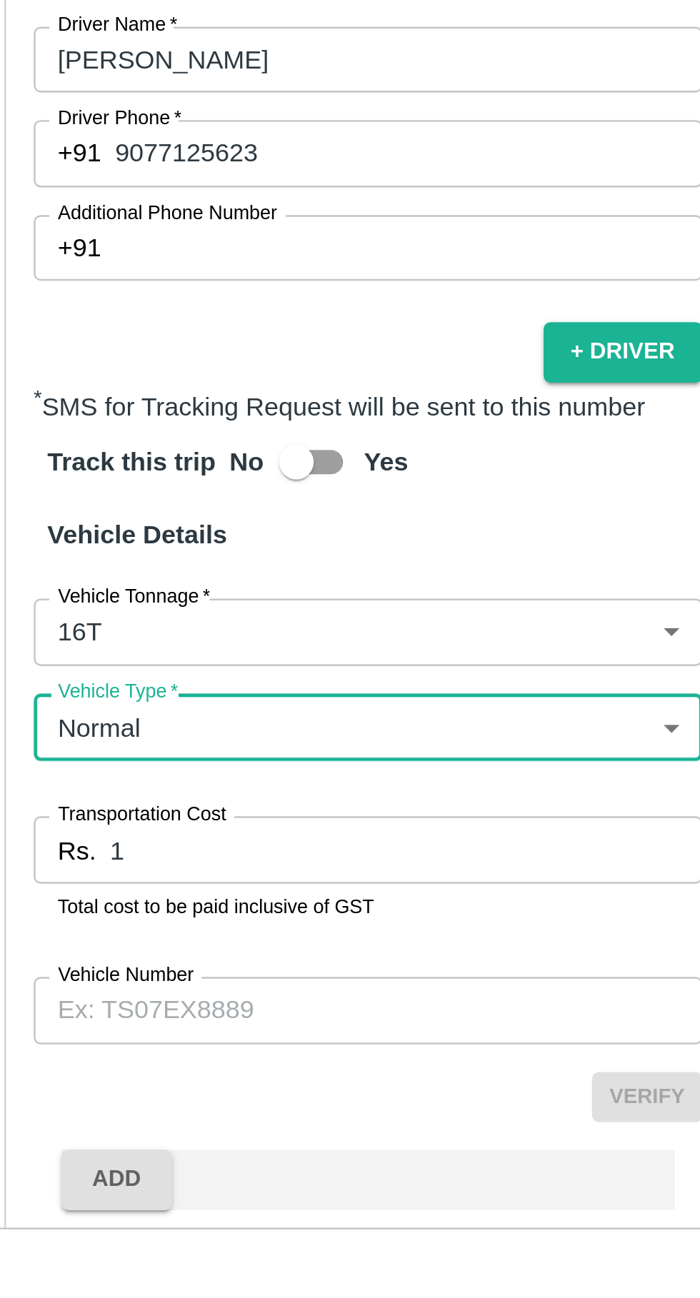
click at [173, 1107] on input "Vehicle Number" at bounding box center [201, 1120] width 276 height 27
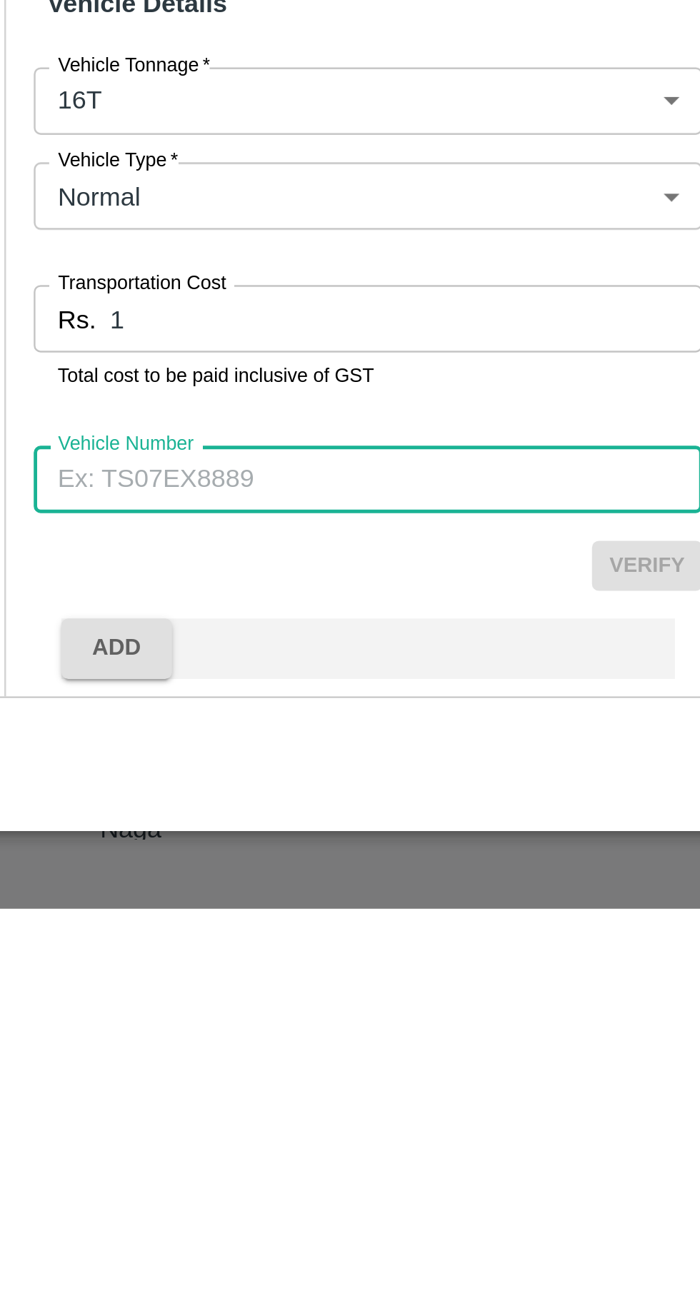
type input "A"
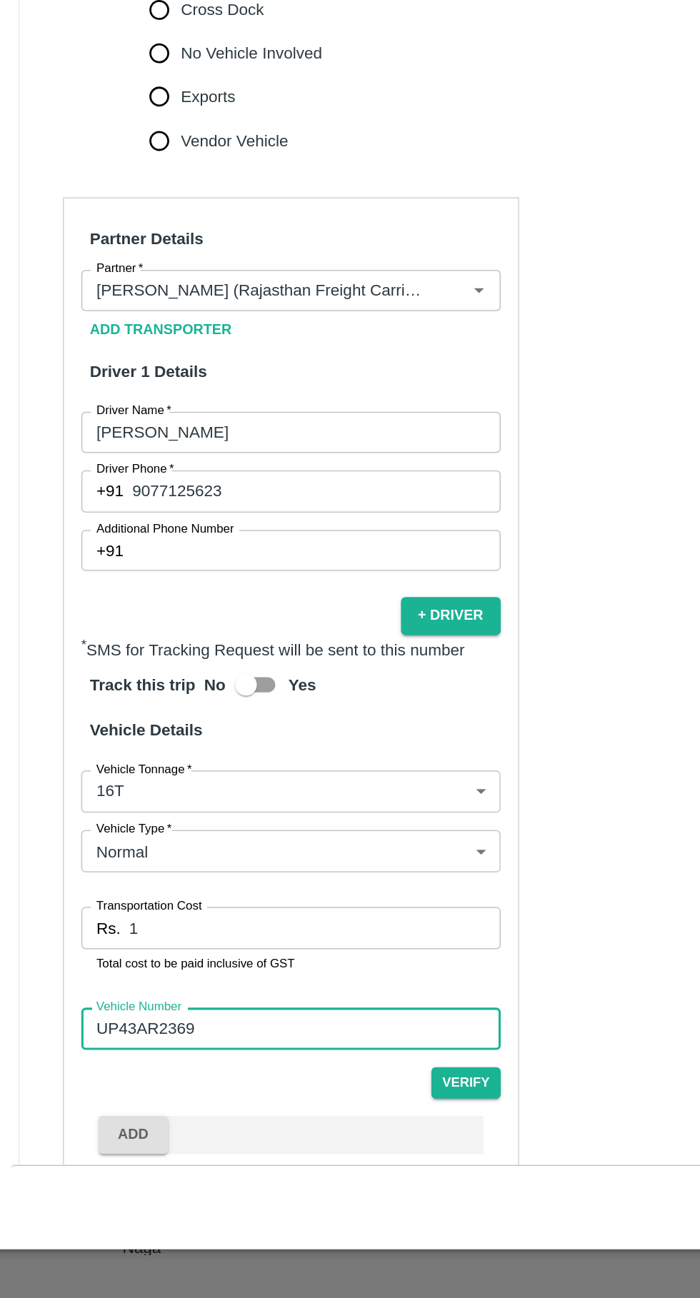
scroll to position [0, 0]
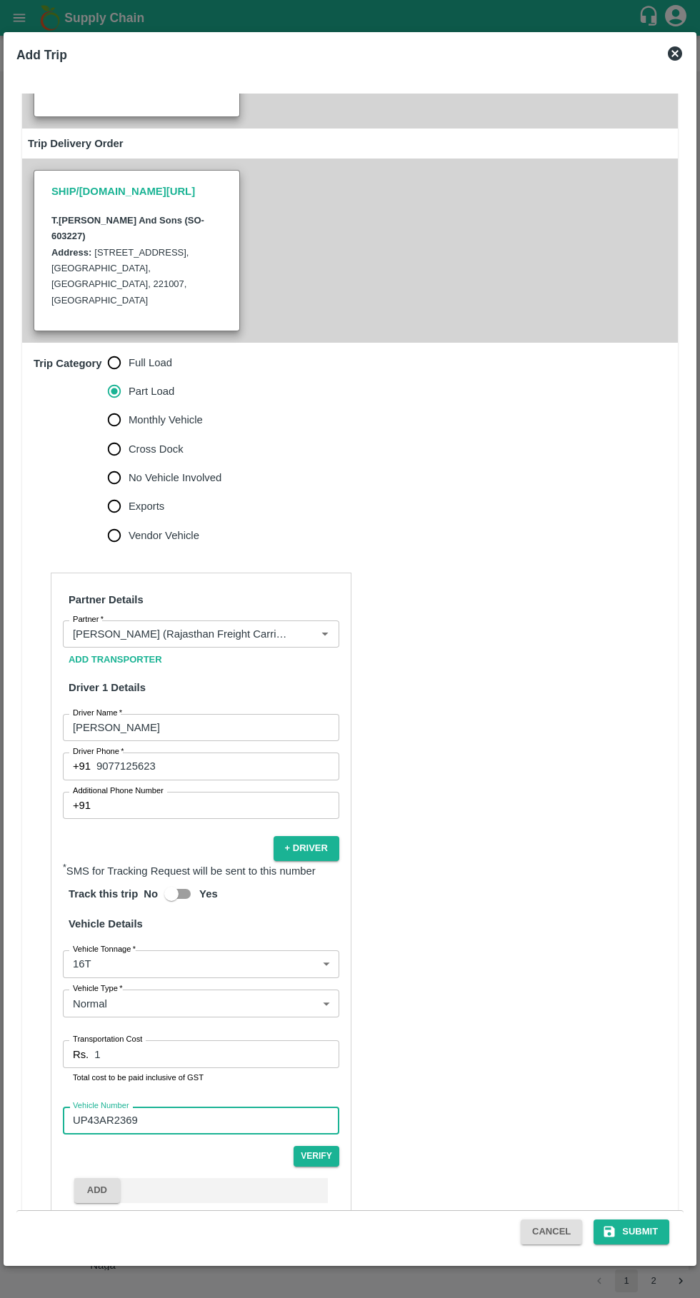
type input "UP43AR2369"
click at [641, 1232] on button "Submit" at bounding box center [631, 1232] width 76 height 25
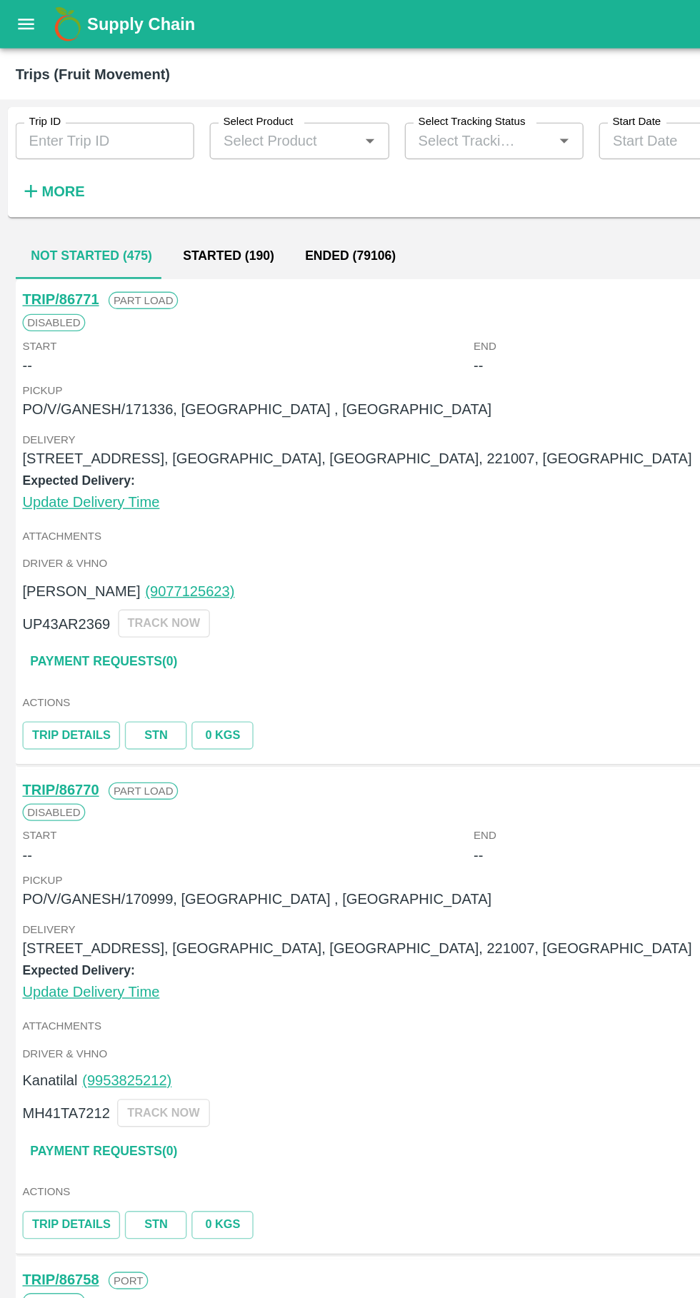
click at [16, 27] on button "open drawer" at bounding box center [19, 17] width 33 height 33
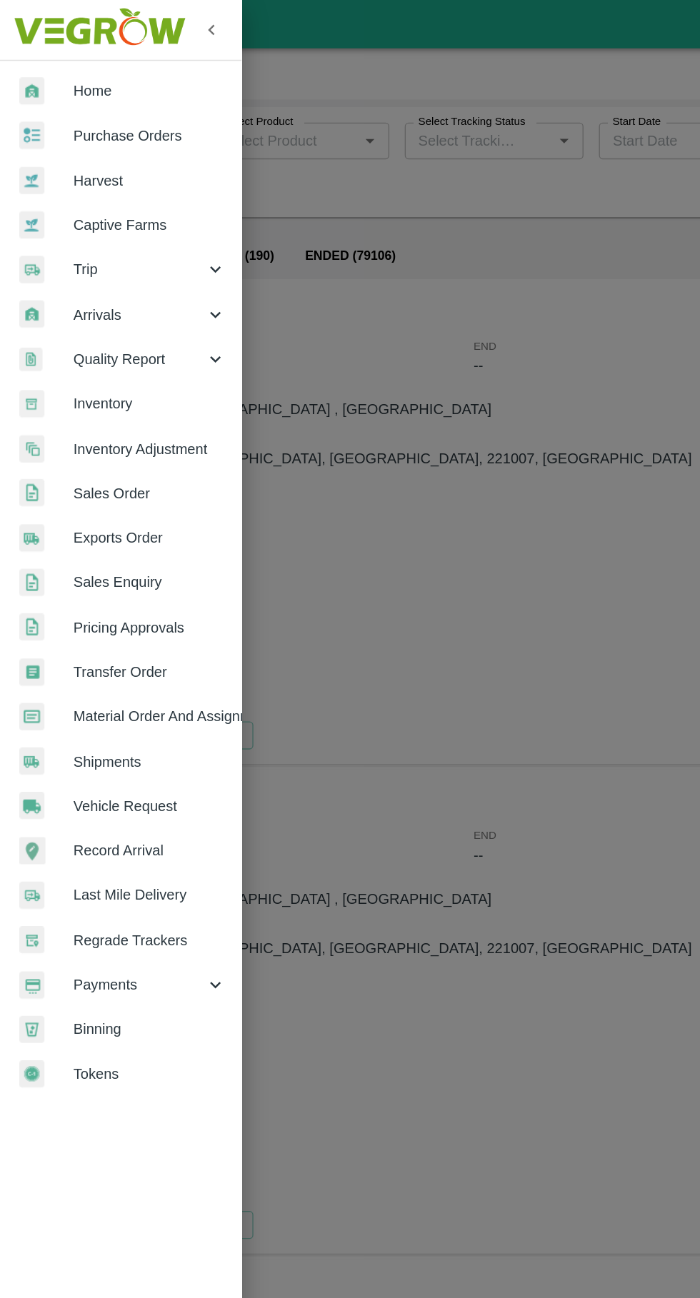
click at [63, 596] on span "Vehicle Request" at bounding box center [110, 596] width 113 height 16
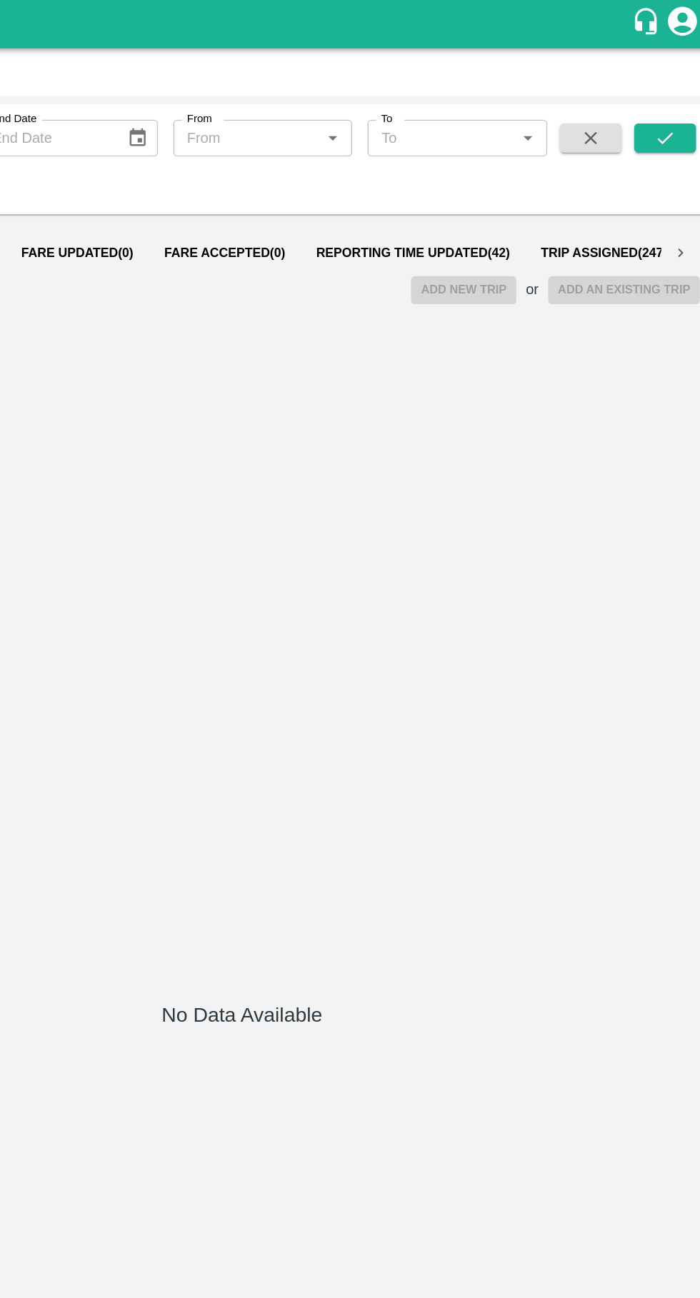
click at [463, 192] on span "Reporting Time Updated ( 42 )" at bounding box center [477, 186] width 144 height 11
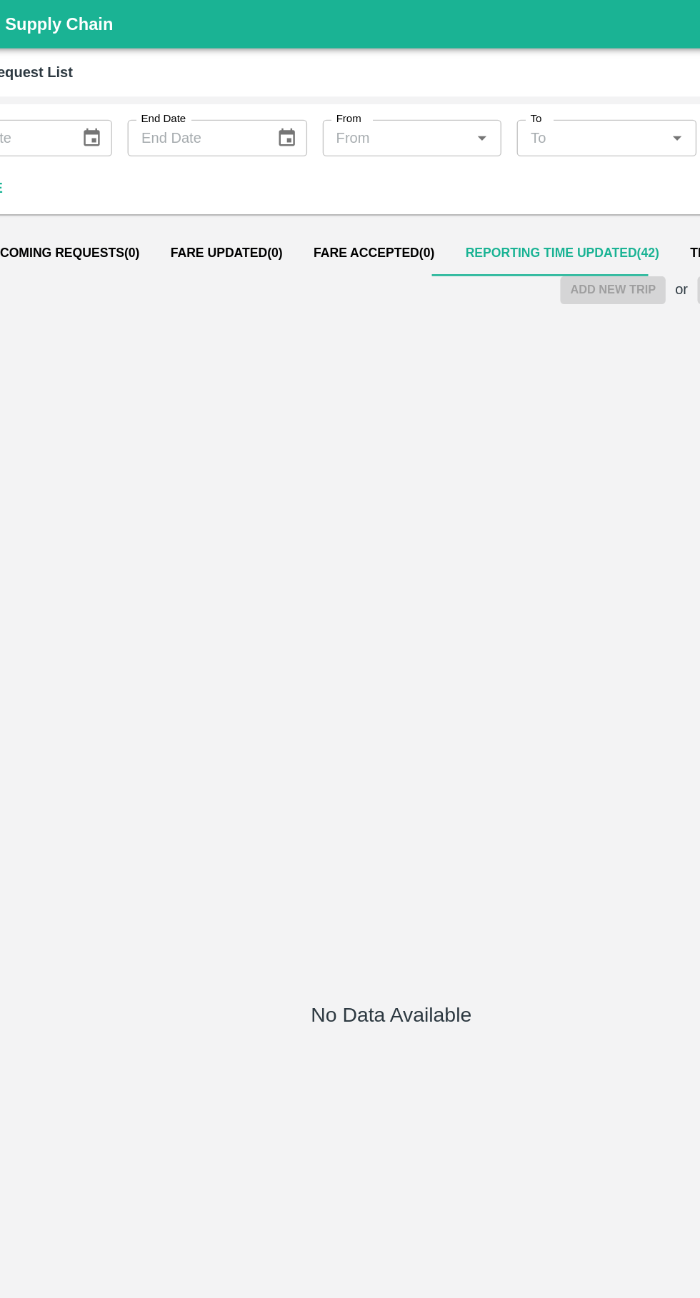
click at [469, 191] on span "Reporting Time Updated ( 42 )" at bounding box center [477, 186] width 144 height 11
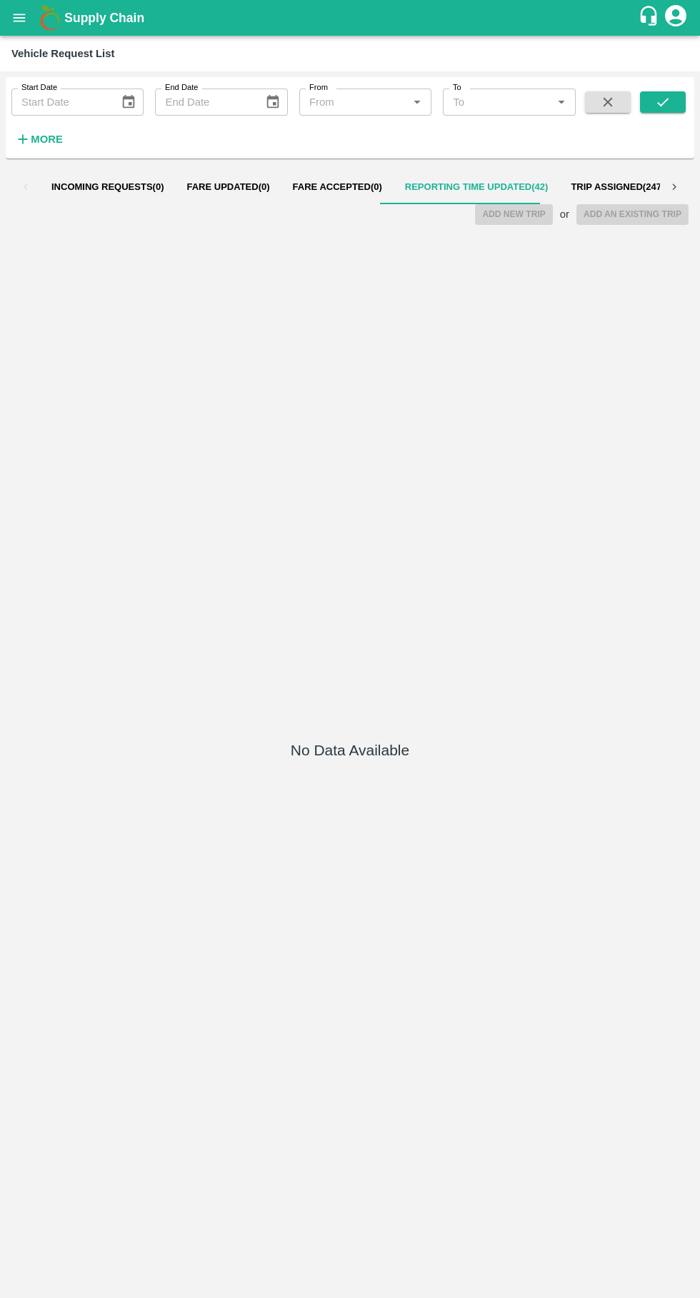
click at [407, 187] on span "Reporting Time Updated ( 42 )" at bounding box center [477, 186] width 144 height 11
click at [320, 187] on span "Fare Accepted ( 0 )" at bounding box center [337, 186] width 89 height 11
click at [474, 187] on span "Reporting Time Updated ( 42 )" at bounding box center [477, 186] width 144 height 11
click at [447, 187] on span "Reporting Time Updated ( 42 )" at bounding box center [477, 186] width 144 height 11
click at [19, 18] on icon "open drawer" at bounding box center [20, 18] width 12 height 8
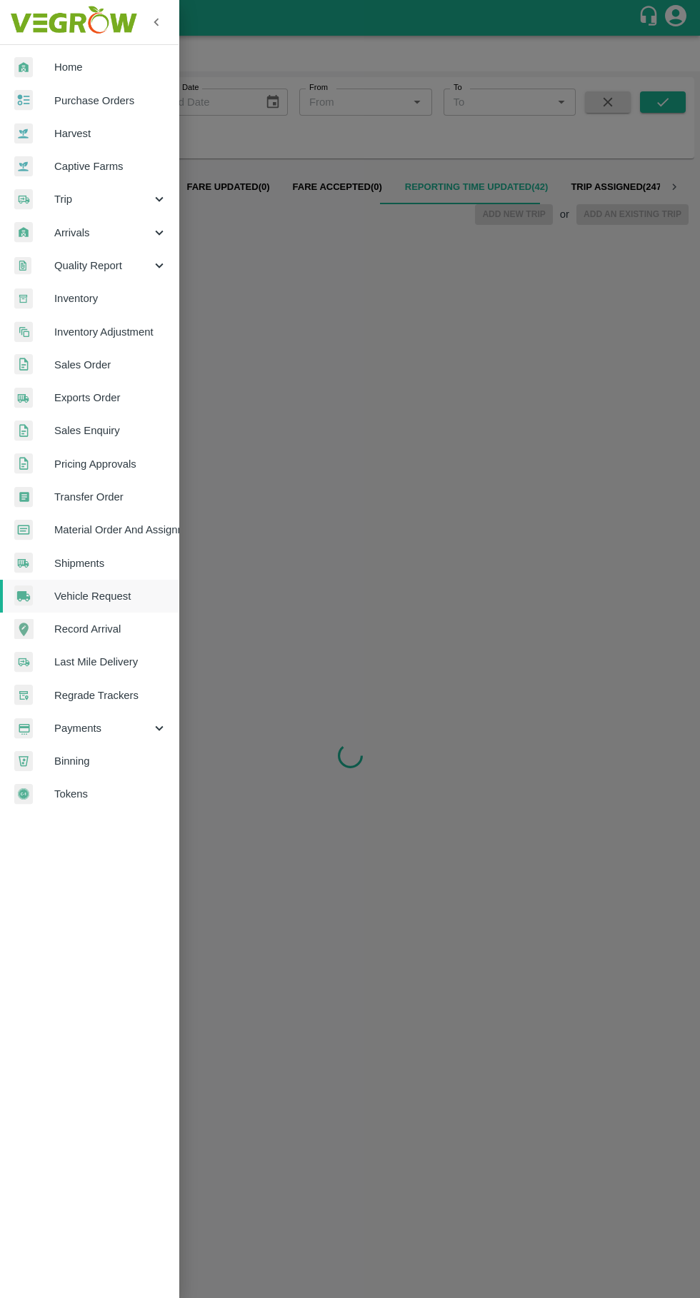
click at [61, 199] on span "Trip" at bounding box center [102, 199] width 97 height 16
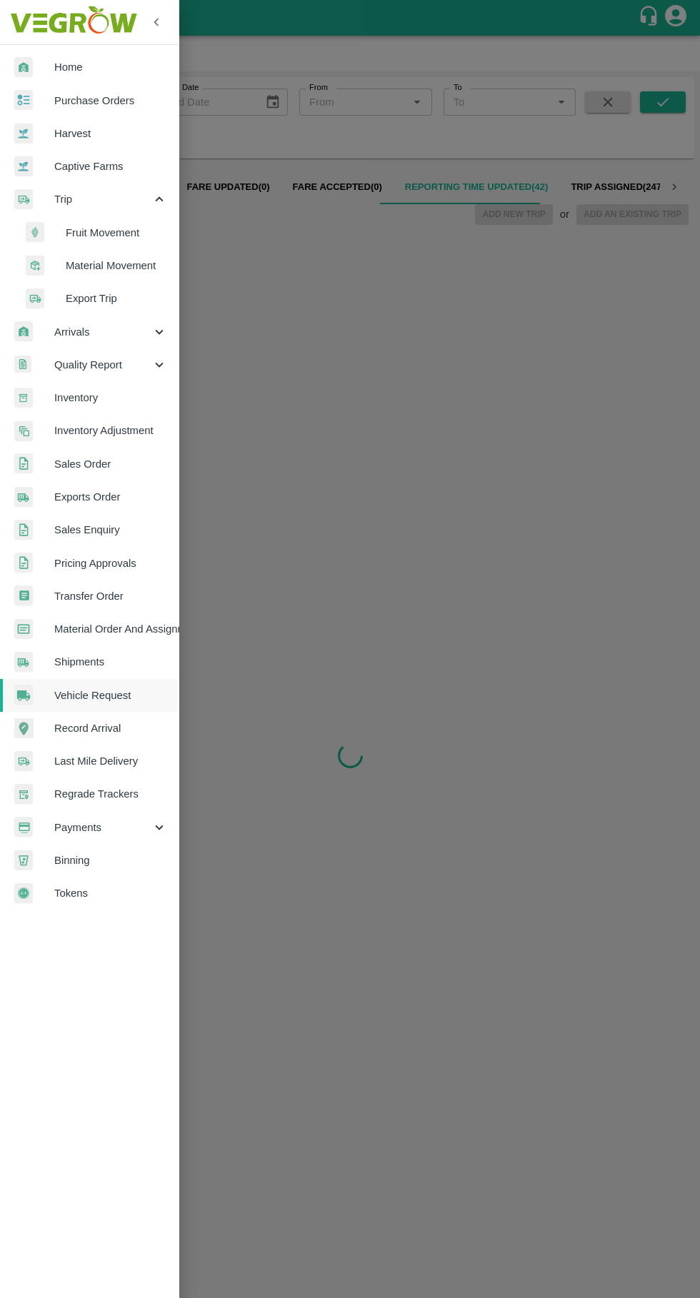
click at [89, 239] on span "Fruit Movement" at bounding box center [116, 233] width 101 height 16
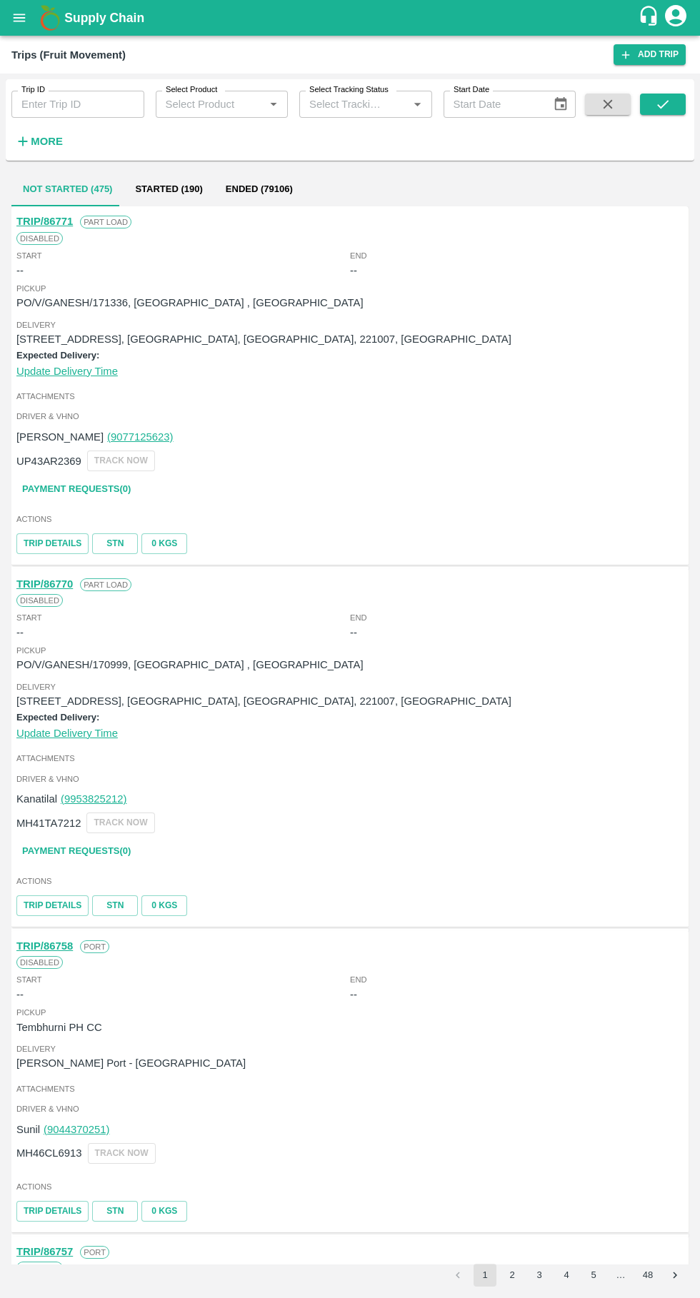
click at [9, 54] on div "Trips (Fruit Movement) Add Trip" at bounding box center [350, 55] width 700 height 38
click at [19, 18] on icon "open drawer" at bounding box center [20, 18] width 12 height 8
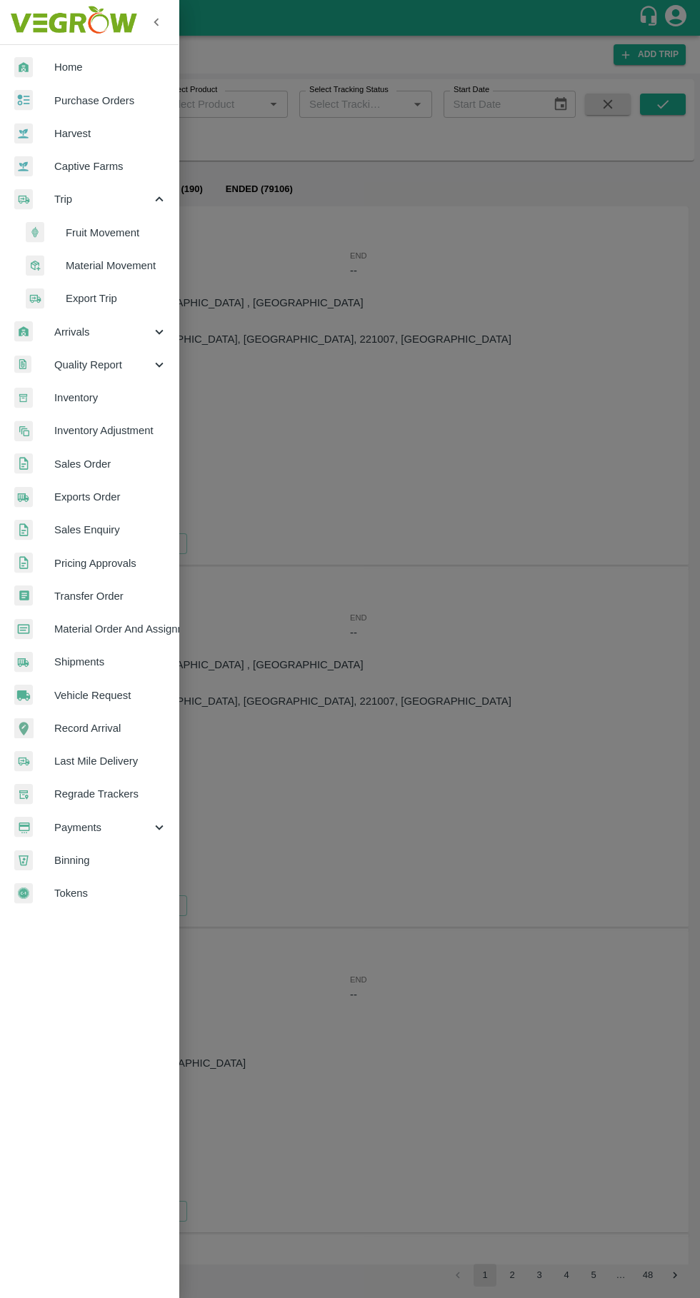
click at [73, 695] on span "Vehicle Request" at bounding box center [110, 696] width 113 height 16
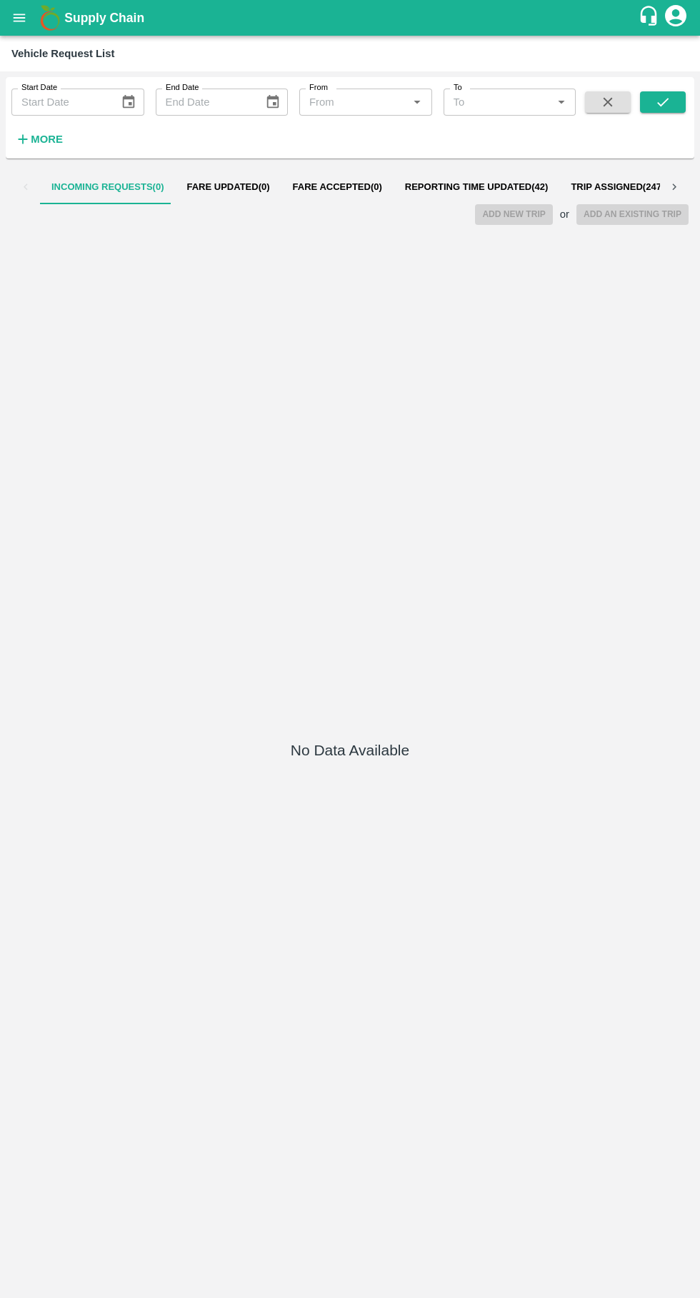
click at [458, 187] on span "Reporting Time Updated ( 42 )" at bounding box center [477, 186] width 144 height 11
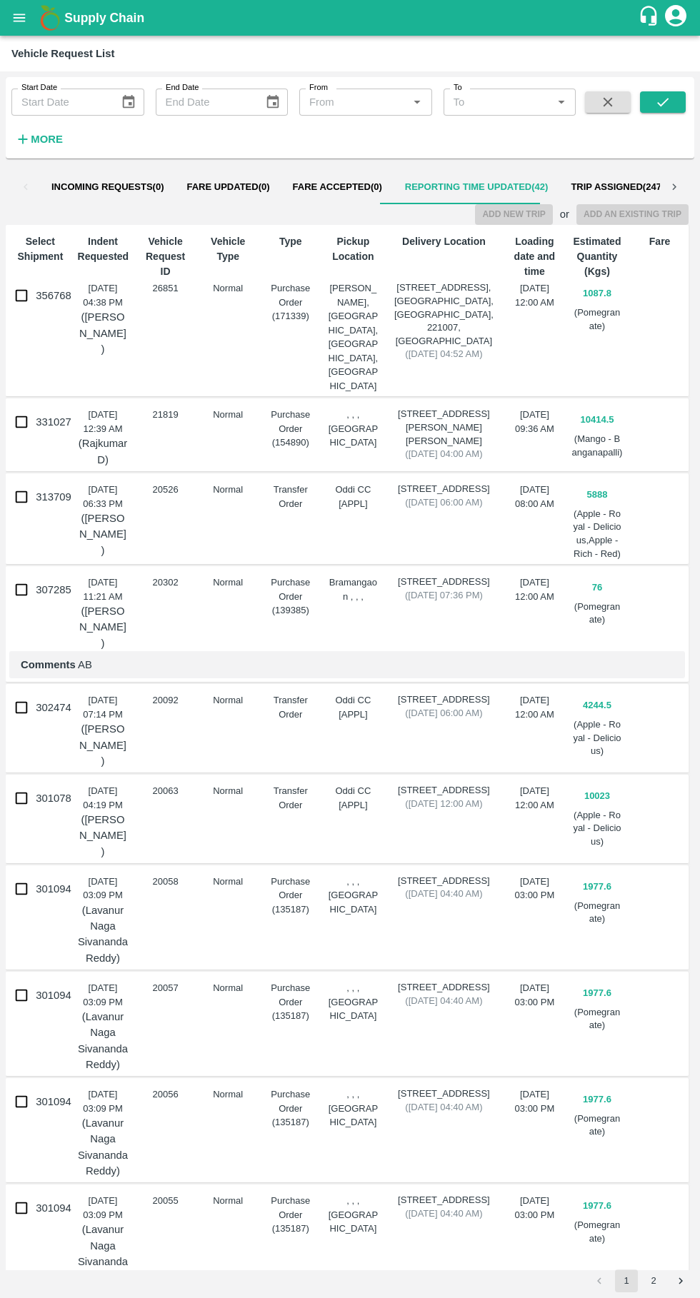
click at [27, 292] on input "356768" at bounding box center [21, 295] width 29 height 29
checkbox input "true"
click at [523, 220] on button "Add New Trip" at bounding box center [513, 214] width 77 height 21
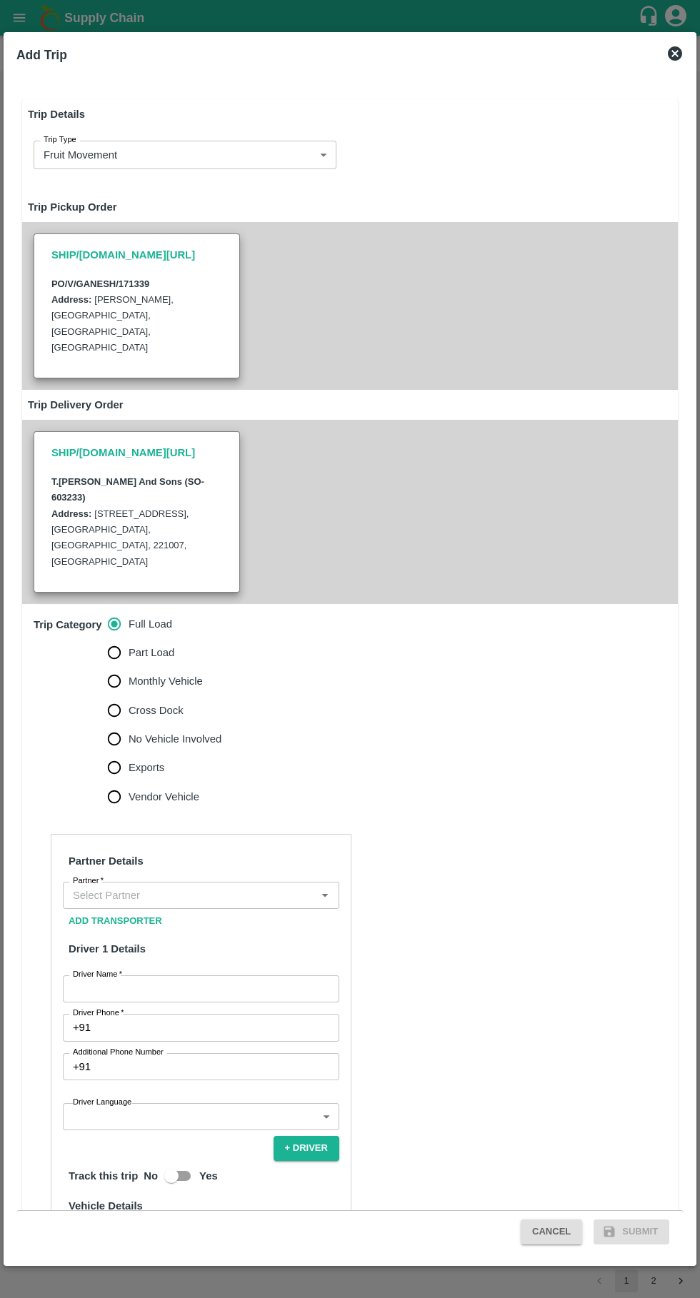
type input "1087.8000000000002"
type input "Normal"
click at [100, 667] on input "Monthly Vehicle" at bounding box center [114, 681] width 29 height 29
radio input "true"
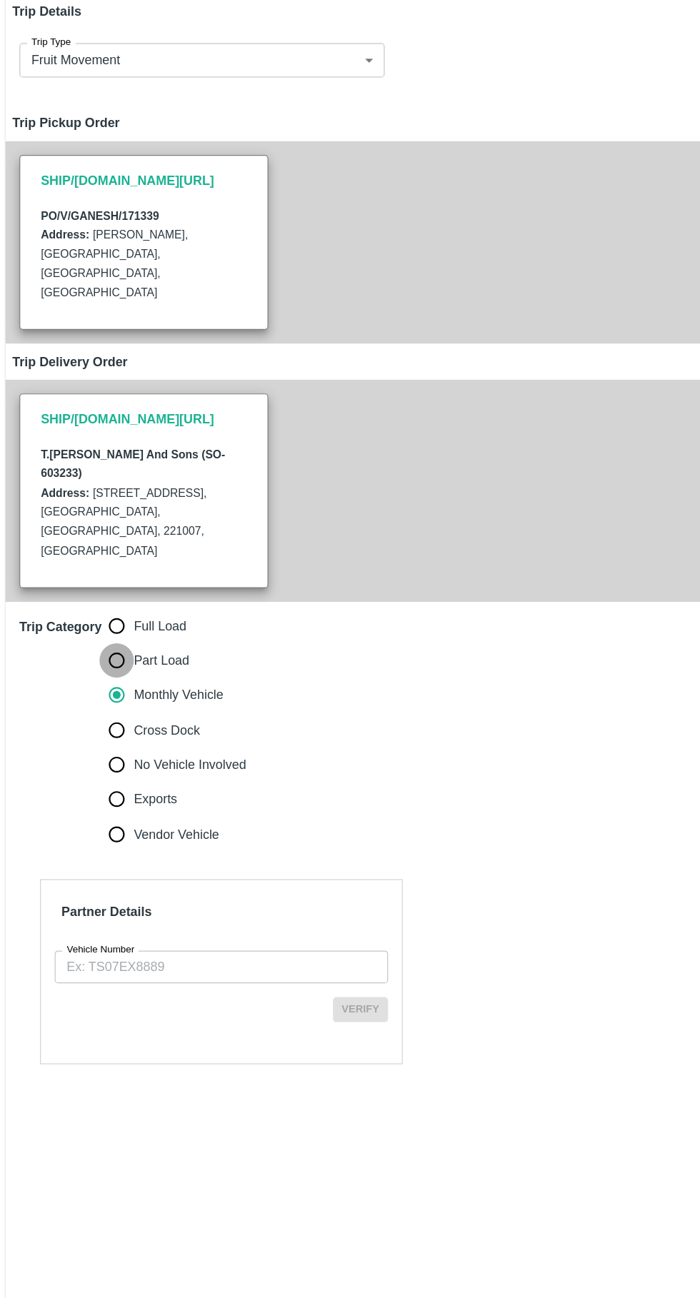
click at [104, 638] on input "Part Load" at bounding box center [114, 652] width 29 height 29
radio input "true"
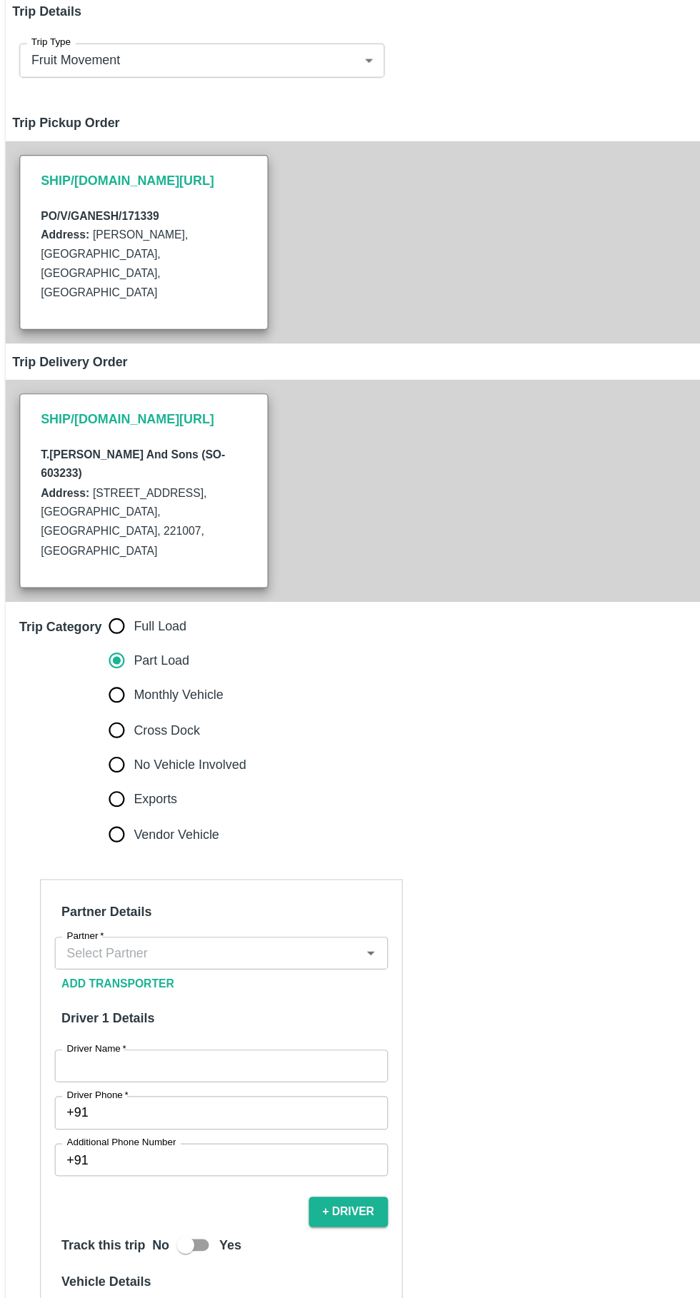
click at [204, 886] on input "Partner   *" at bounding box center [189, 895] width 244 height 19
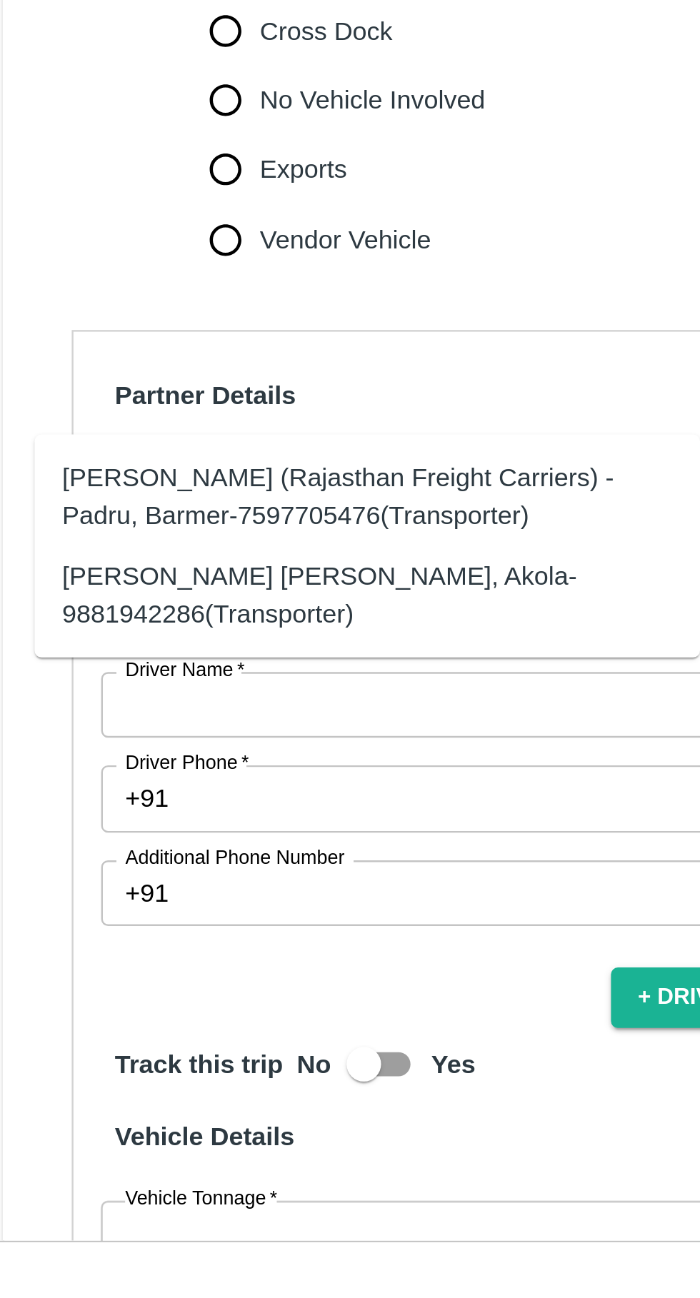
click at [78, 896] on div "[PERSON_NAME] (Rajasthan Freight Carriers) -Padru, Barmer-7597705476(Transporte…" at bounding box center [173, 904] width 252 height 32
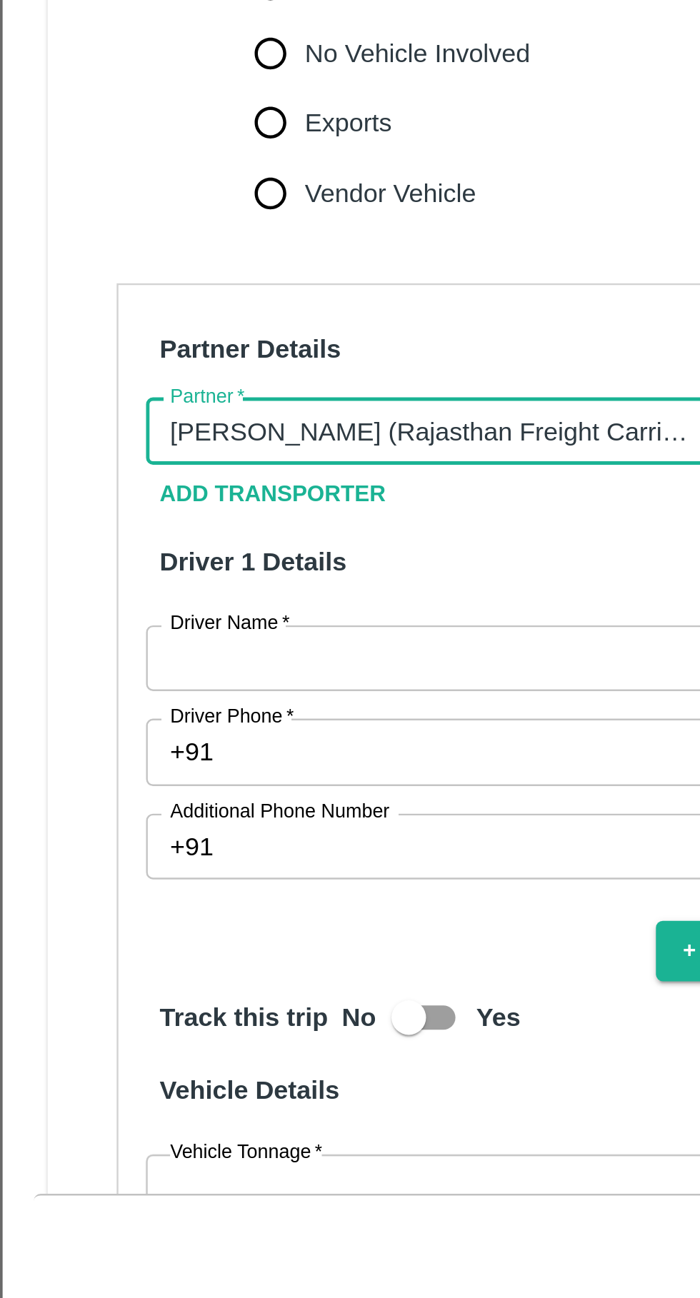
type input "[PERSON_NAME] (Rajasthan Freight Carriers) -Padru, Barmer-7597705476(Transporte…"
click at [103, 976] on input "Driver Name   *" at bounding box center [201, 989] width 276 height 27
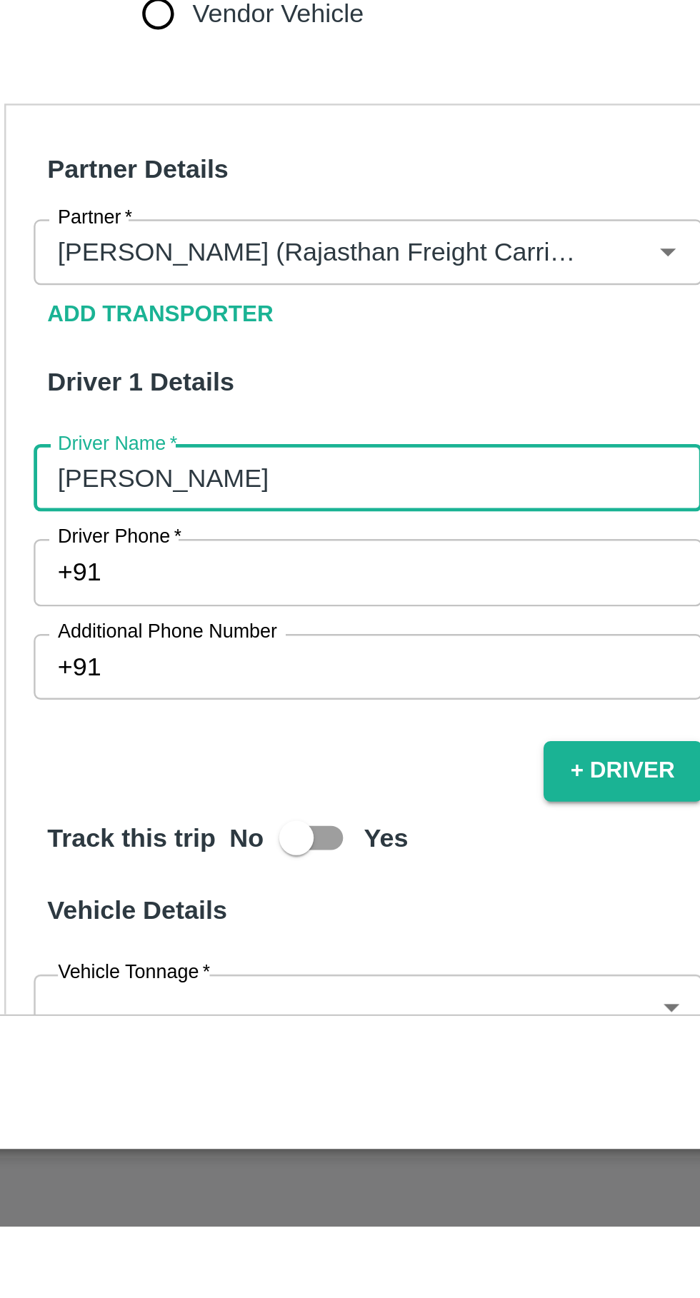
type input "[PERSON_NAME]"
click at [113, 1014] on input "Driver Phone   *" at bounding box center [217, 1027] width 243 height 27
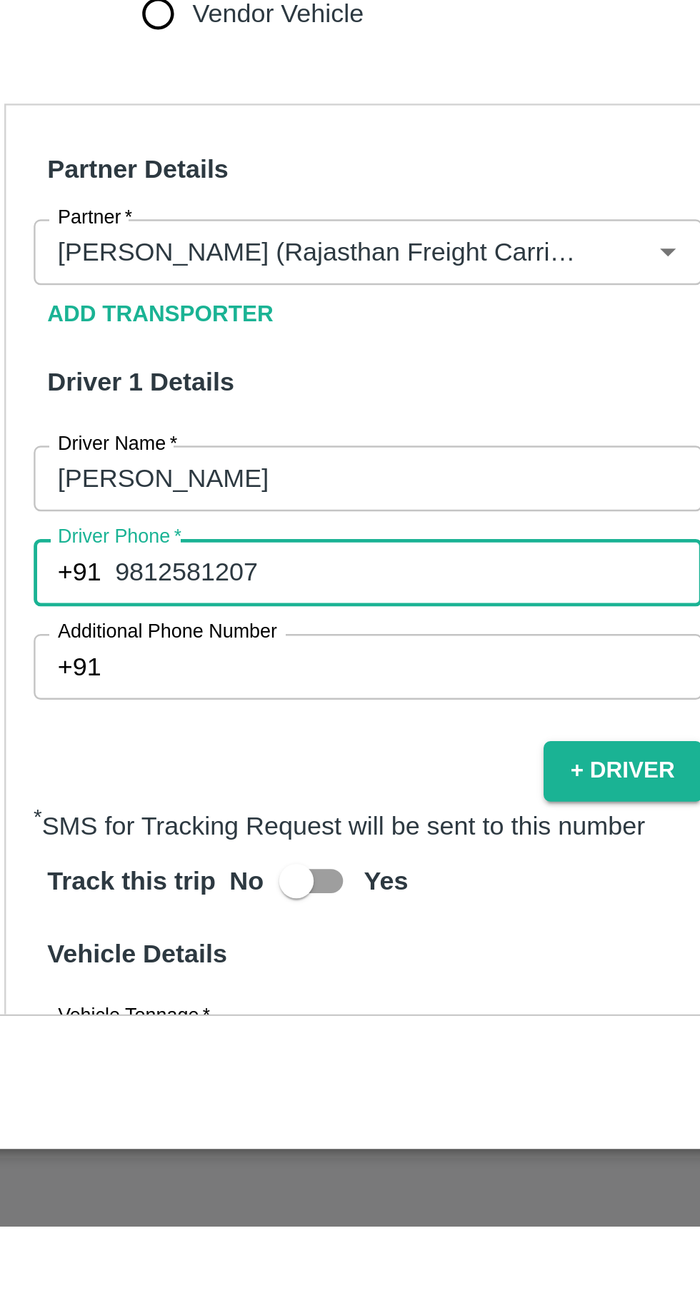
type input "9812581207"
click at [111, 1053] on input "Additional Phone Number" at bounding box center [217, 1066] width 243 height 27
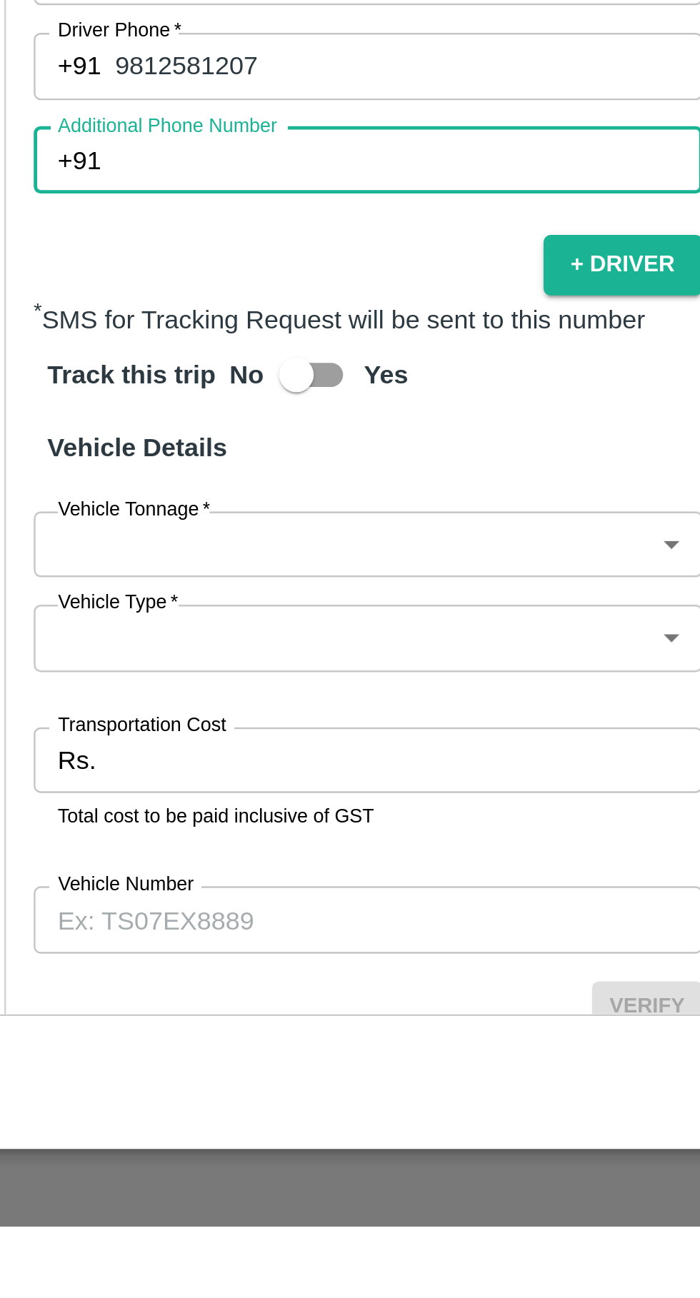
scroll to position [210, 0]
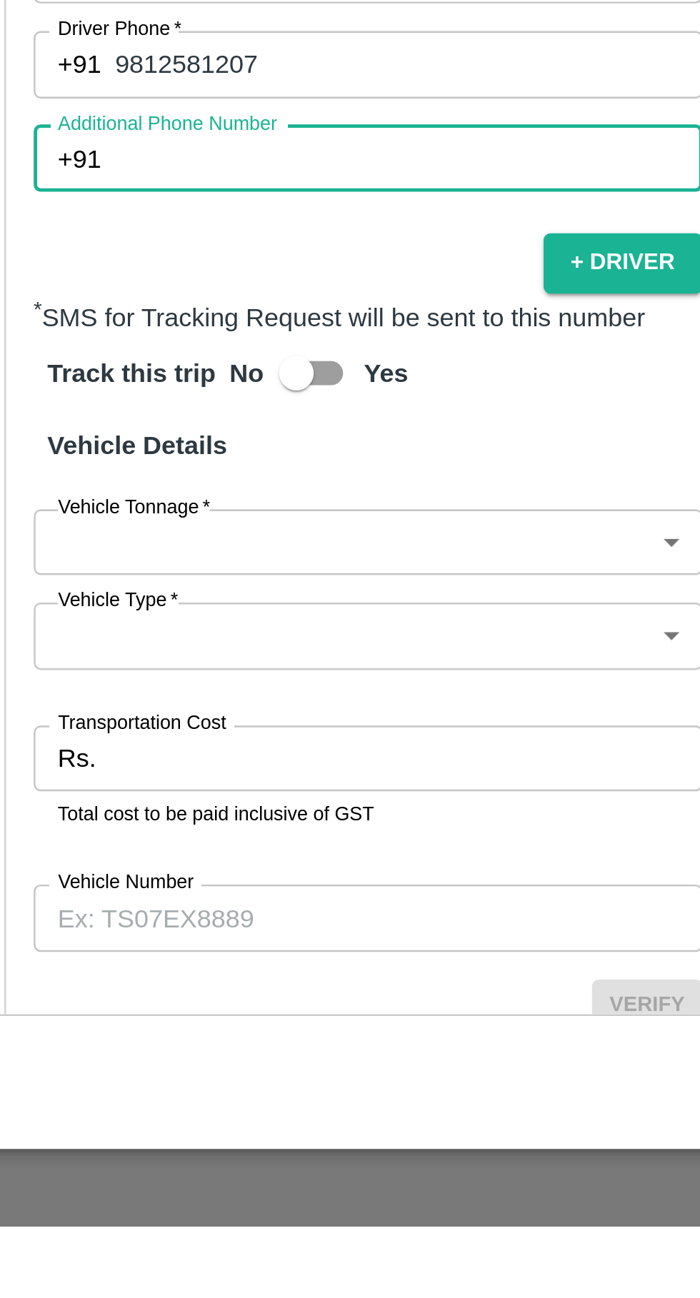
click at [102, 981] on body "Supply Chain Vehicle Request List Start Date Start Date End Date End Date From …" at bounding box center [350, 649] width 700 height 1298
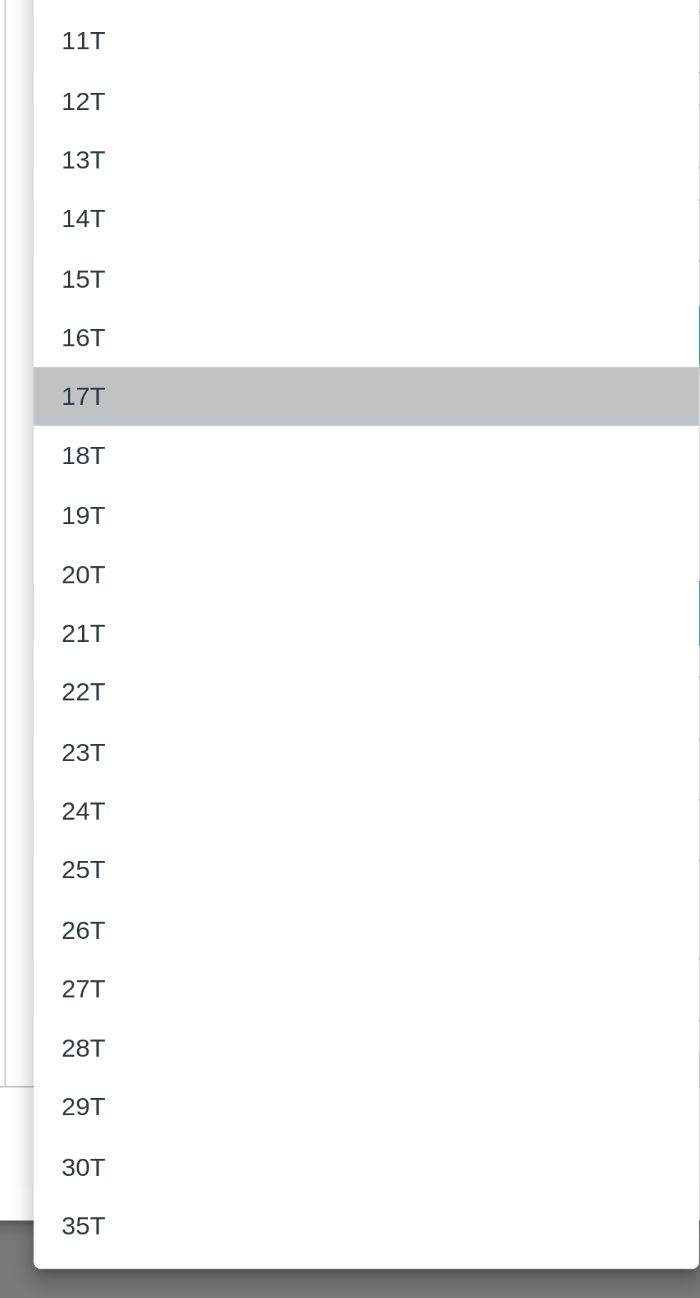
click at [78, 925] on p "17T" at bounding box center [83, 926] width 19 height 16
type input "17000"
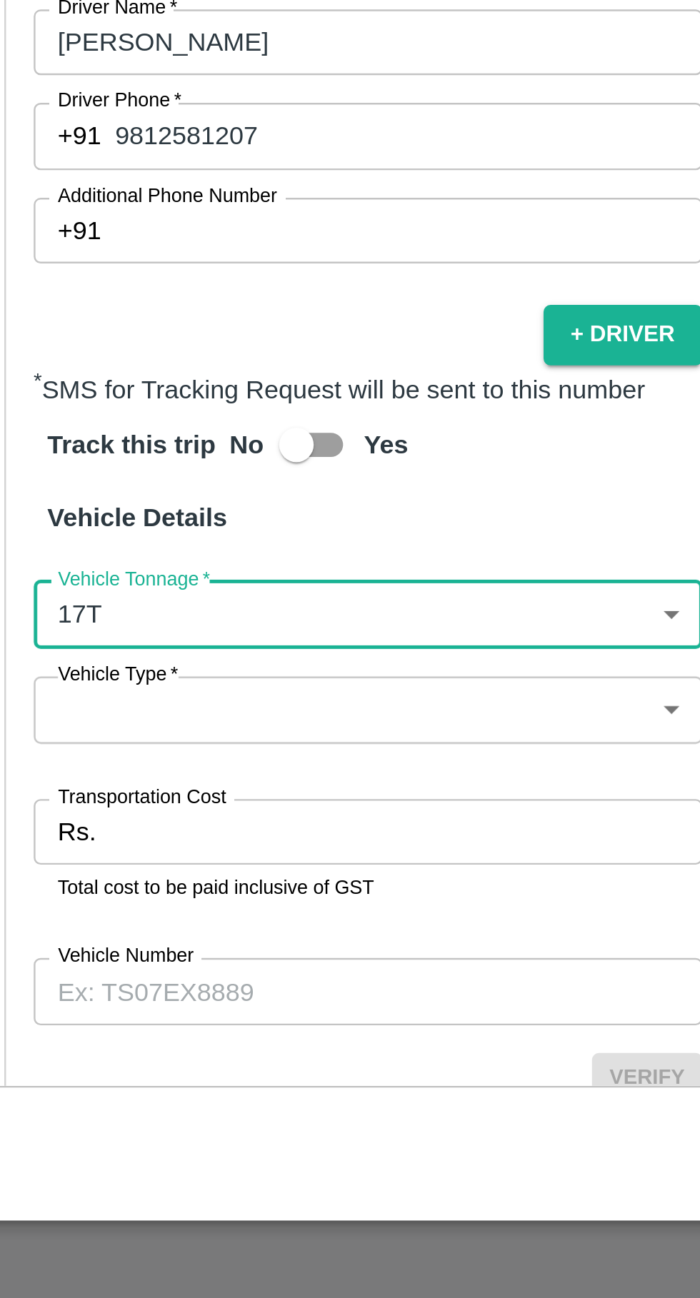
click at [109, 1028] on body "Supply Chain Vehicle Request List Start Date Start Date End Date End Date From …" at bounding box center [350, 649] width 700 height 1298
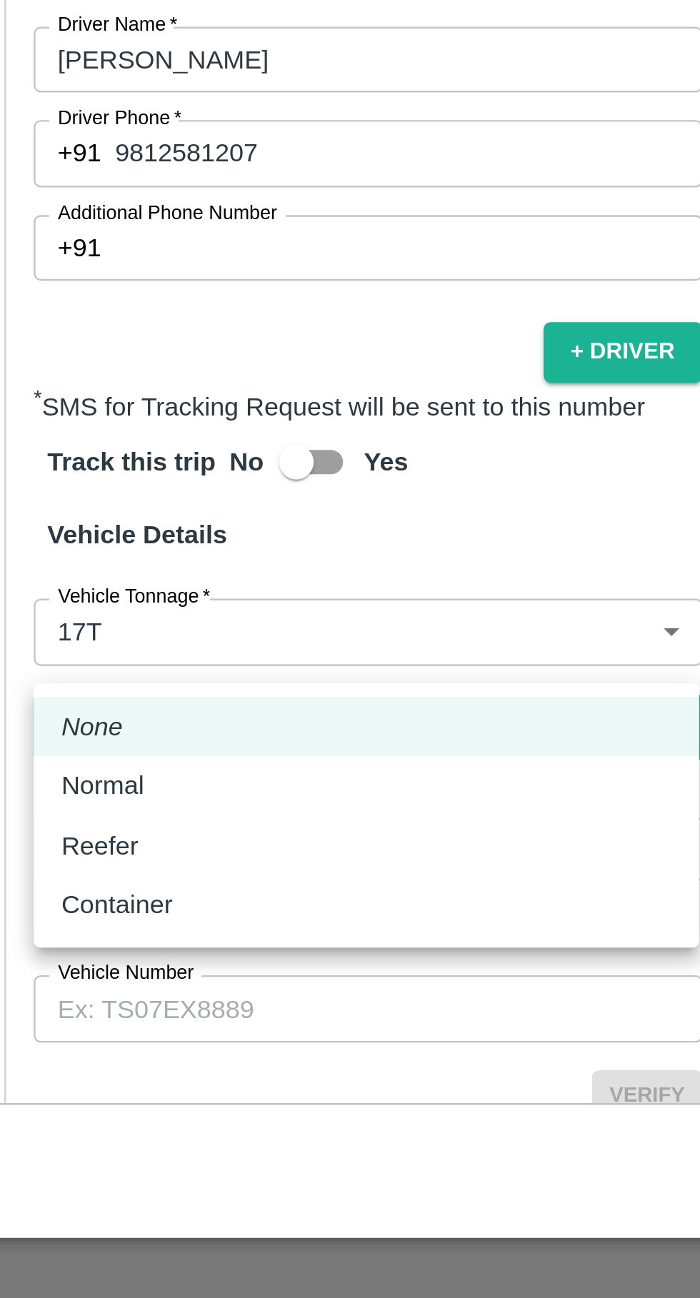
click at [78, 1083] on p "Normal" at bounding box center [91, 1079] width 34 height 16
type input "Normal"
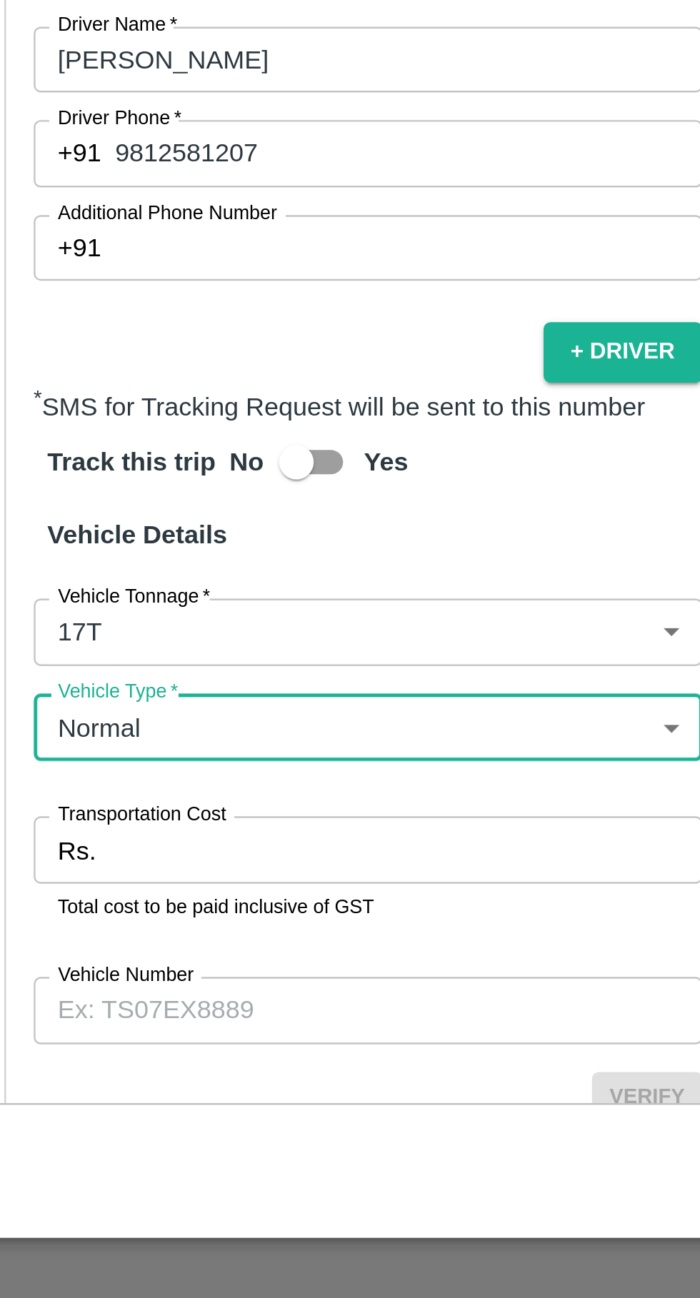
click at [206, 1092] on input "Transportation Cost" at bounding box center [216, 1105] width 245 height 27
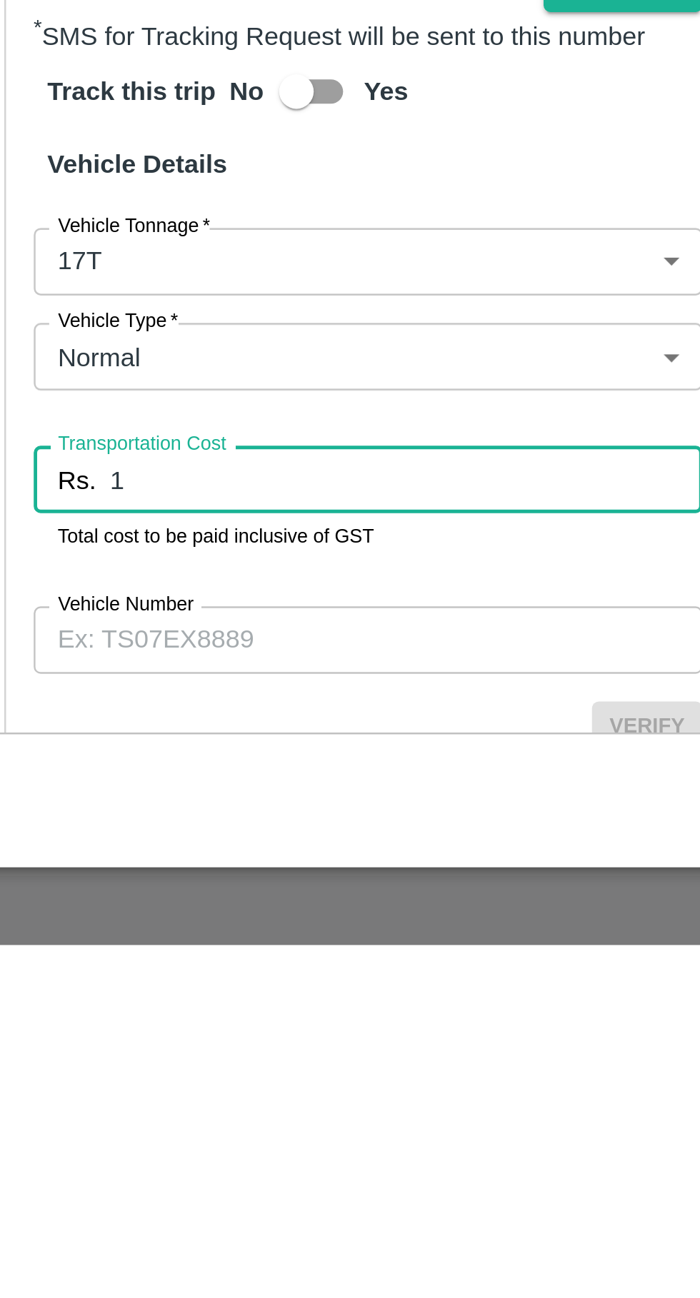
type input "1"
click at [109, 1158] on input "Vehicle Number" at bounding box center [201, 1171] width 276 height 27
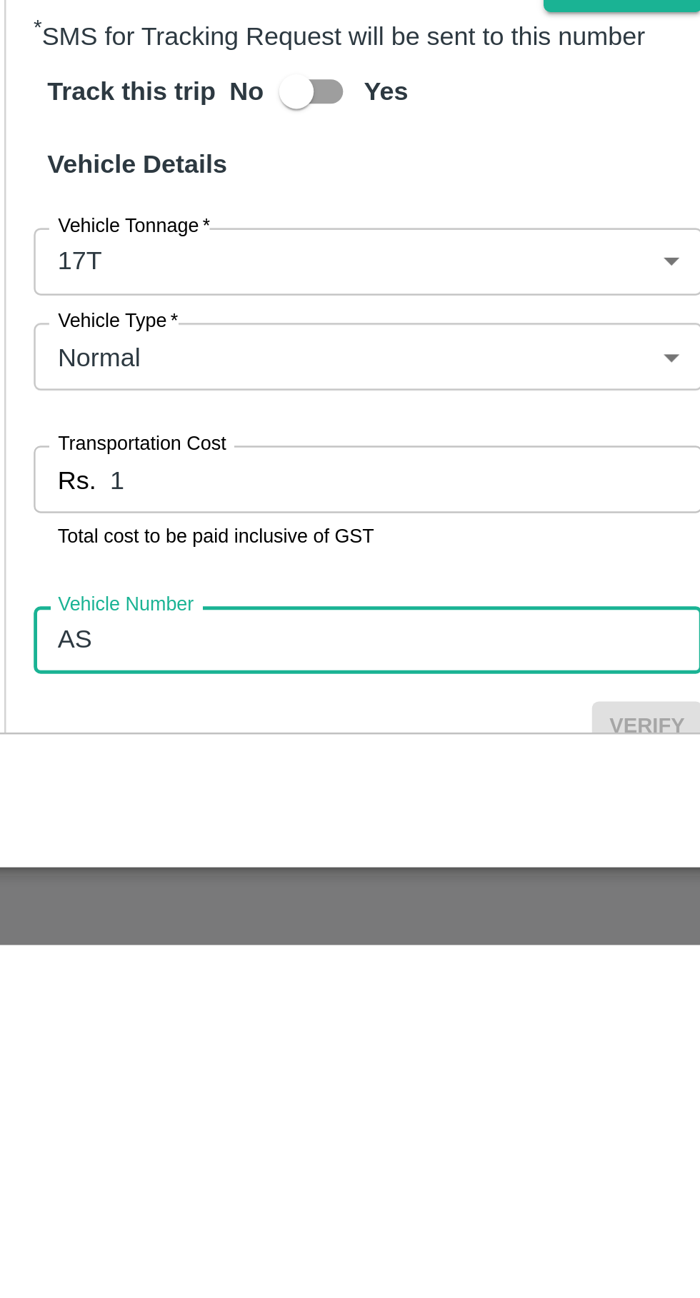
type input "A"
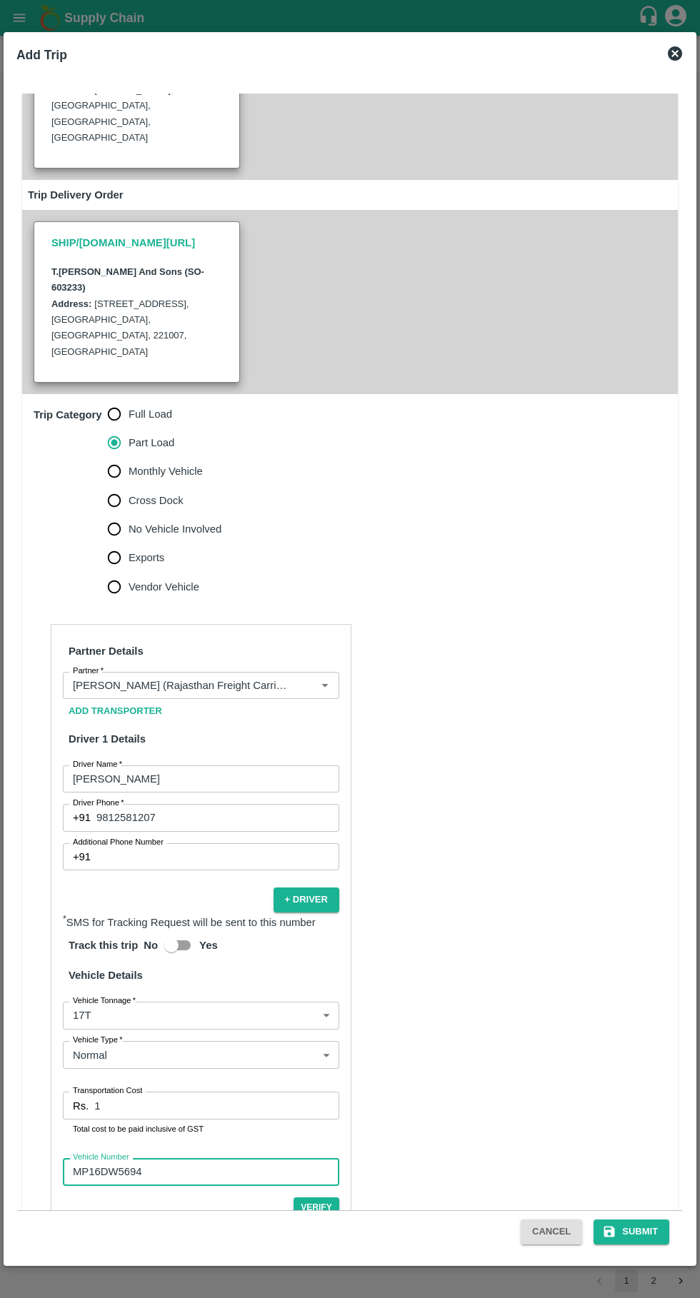
scroll to position [211, 0]
type input "MP16DW5694"
click at [649, 1244] on button "Submit" at bounding box center [631, 1232] width 76 height 25
